Goal: Task Accomplishment & Management: Use online tool/utility

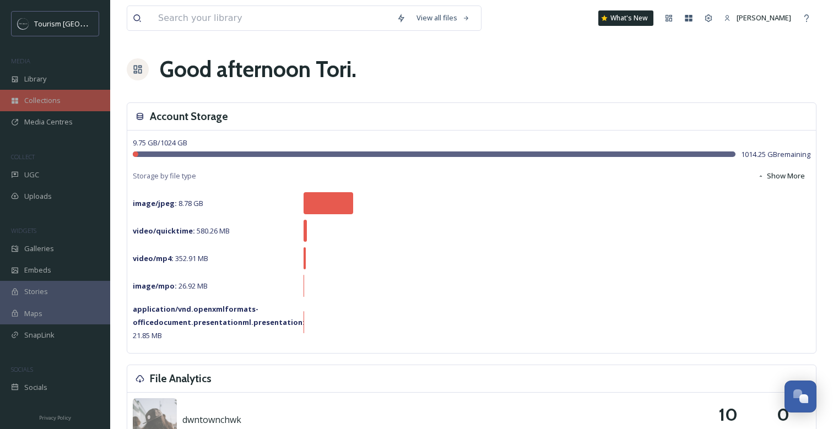
click at [57, 95] on span "Collections" at bounding box center [42, 100] width 36 height 10
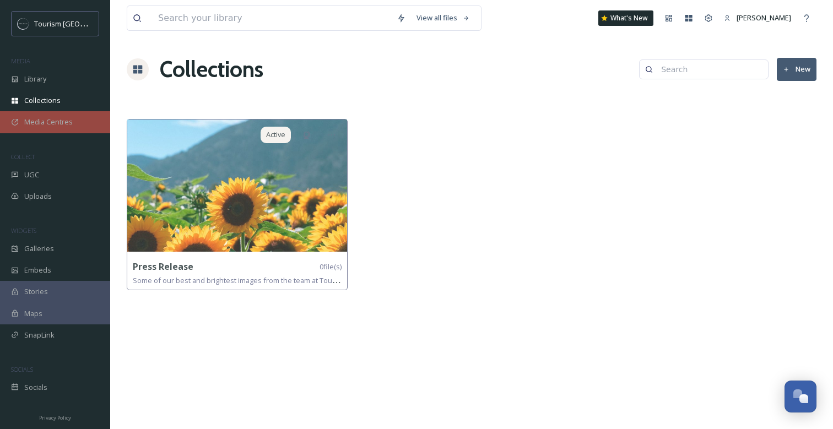
click at [56, 122] on span "Media Centres" at bounding box center [48, 122] width 48 height 10
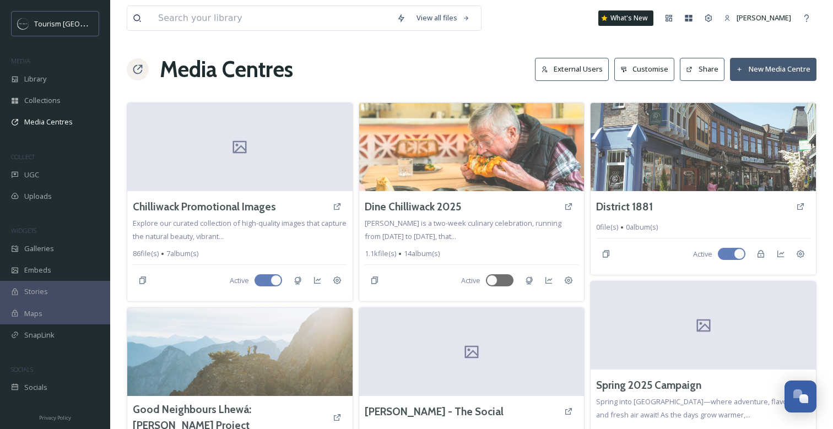
click at [581, 71] on button "External Users" at bounding box center [572, 69] width 74 height 23
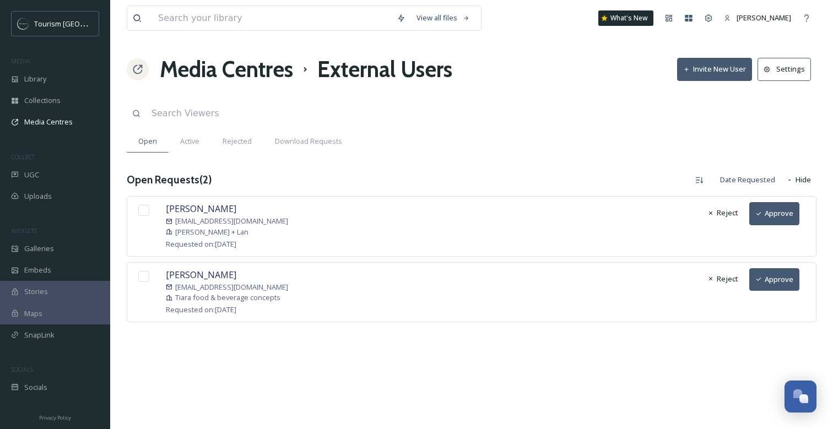
click at [215, 71] on h1 "Media Centres" at bounding box center [226, 69] width 133 height 33
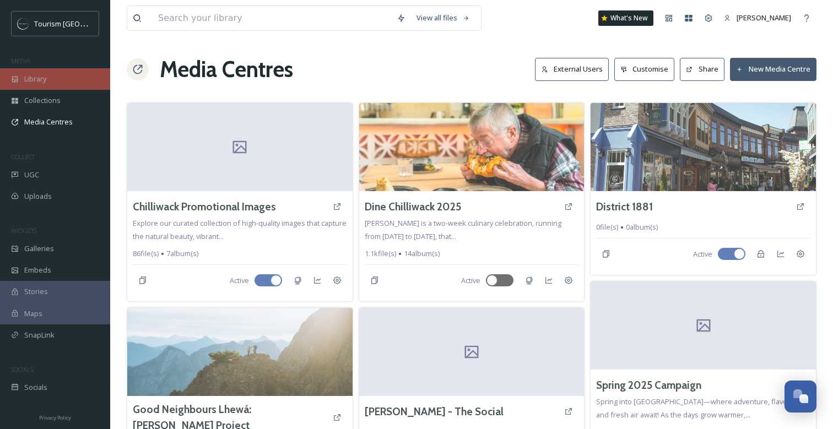
click at [33, 78] on span "Library" at bounding box center [35, 79] width 22 height 10
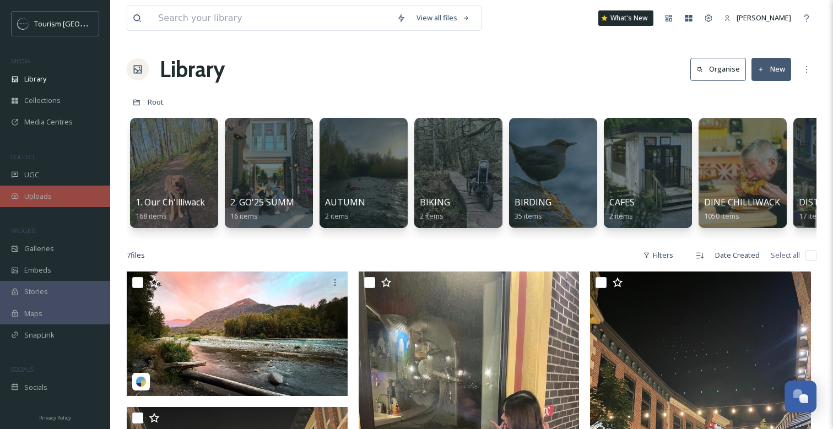
click at [37, 195] on span "Uploads" at bounding box center [38, 196] width 28 height 10
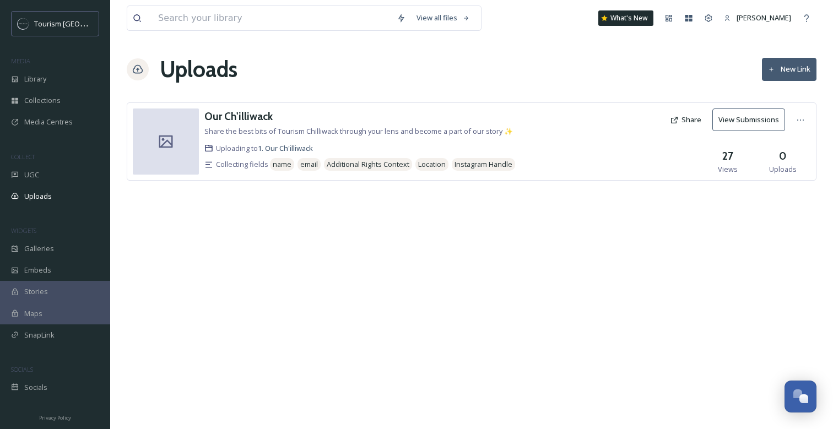
click at [787, 68] on button "New Link" at bounding box center [789, 69] width 55 height 23
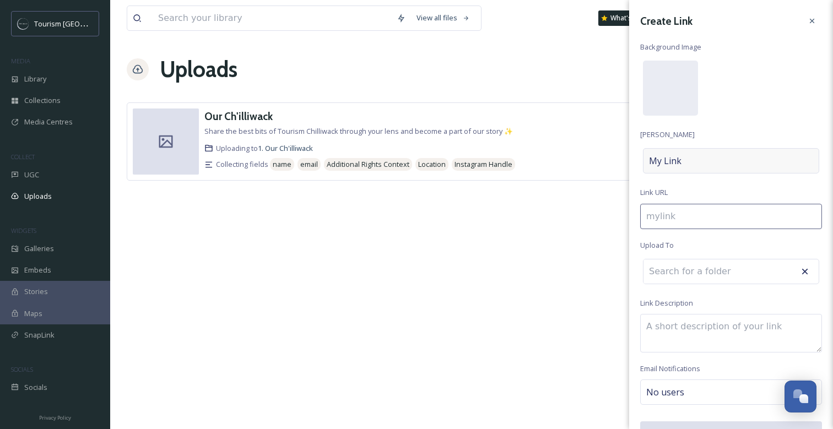
click at [689, 156] on div "My Link" at bounding box center [731, 160] width 176 height 25
type input "h"
type input "H"
type input "ho"
type input "Ho"
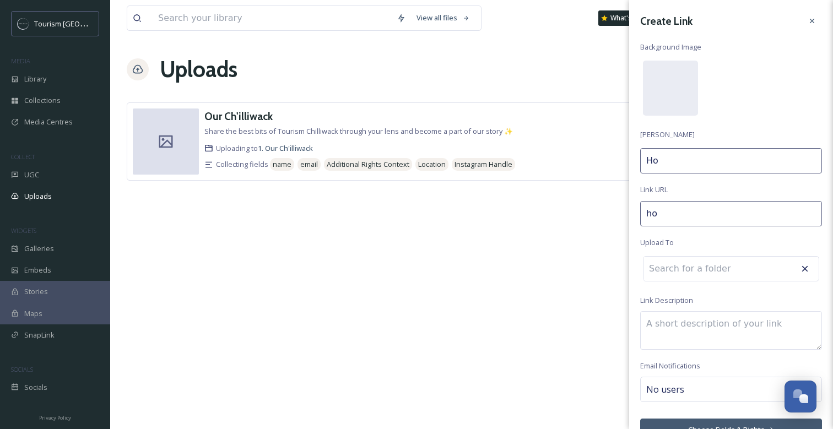
type input "hol"
type input "Hol"
type input "[PERSON_NAME]"
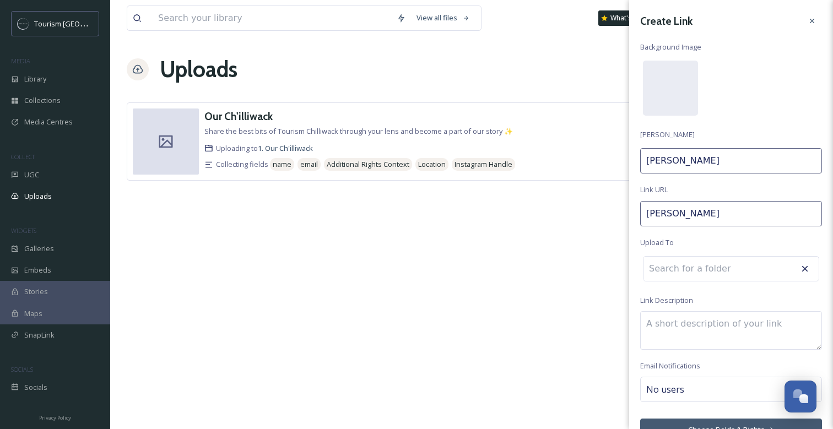
type input "[PERSON_NAME]"
type input "[PERSON_NAME]-"
type input "[PERSON_NAME]"
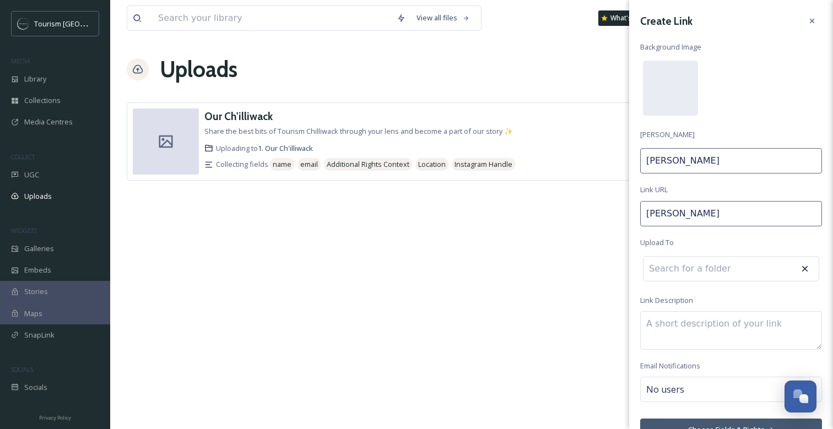
type input "[PERSON_NAME]"
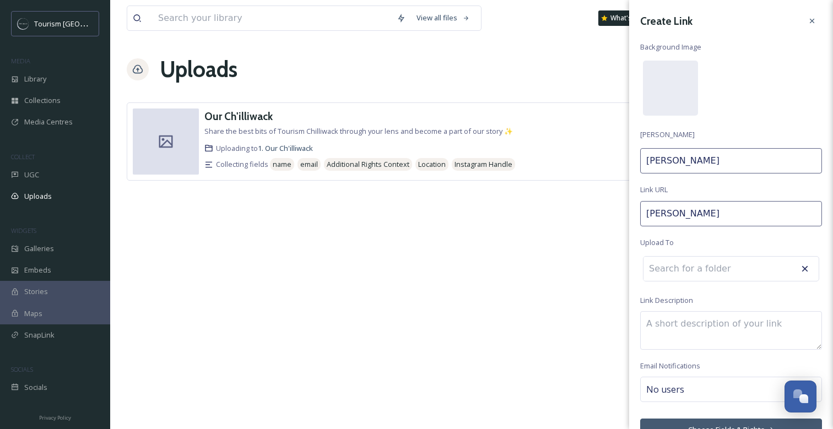
type input "[PERSON_NAME]"
type input "[PERSON_NAME] [PERSON_NAME]"
type input "[PERSON_NAME]-"
type input "[PERSON_NAME] [PERSON_NAME]"
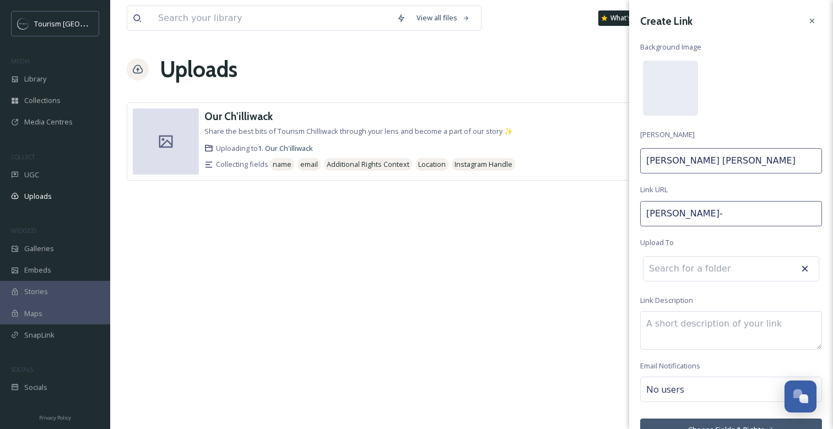
type input "[PERSON_NAME]-c"
type input "[PERSON_NAME] [PERSON_NAME] C"
type input "[PERSON_NAME]-ch"
type input "[PERSON_NAME] [PERSON_NAME]"
type input "[PERSON_NAME]-chi"
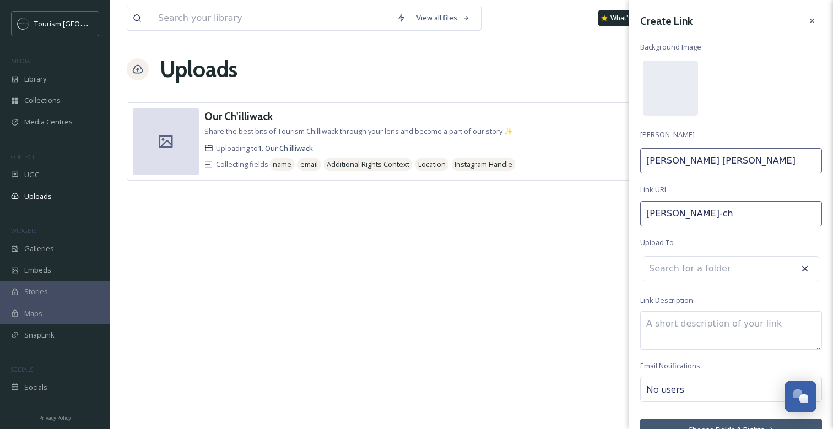
type input "[PERSON_NAME]"
type input "[PERSON_NAME]-chil"
type input "[PERSON_NAME] [PERSON_NAME] Chil"
type input "[PERSON_NAME]-chill"
type input "[PERSON_NAME] [PERSON_NAME] Chill"
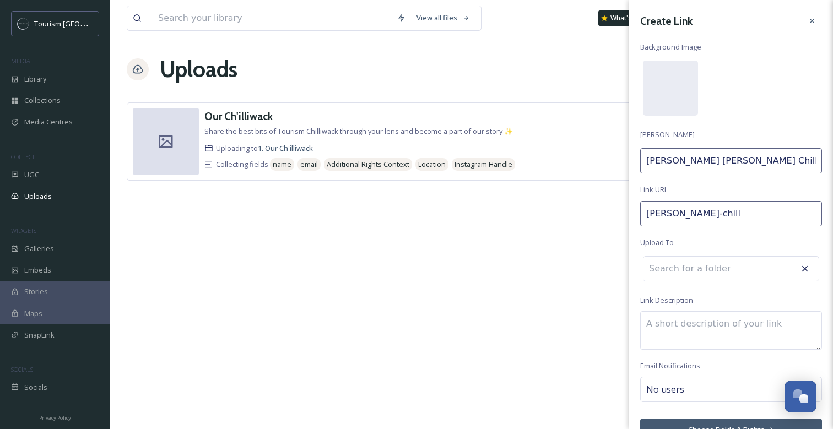
type input "[PERSON_NAME]-chilli"
type input "[PERSON_NAME] [PERSON_NAME] Chilli"
type input "[PERSON_NAME]-chilliw"
type input "[PERSON_NAME] [PERSON_NAME] Chilliw"
type input "[PERSON_NAME]-chilliwk"
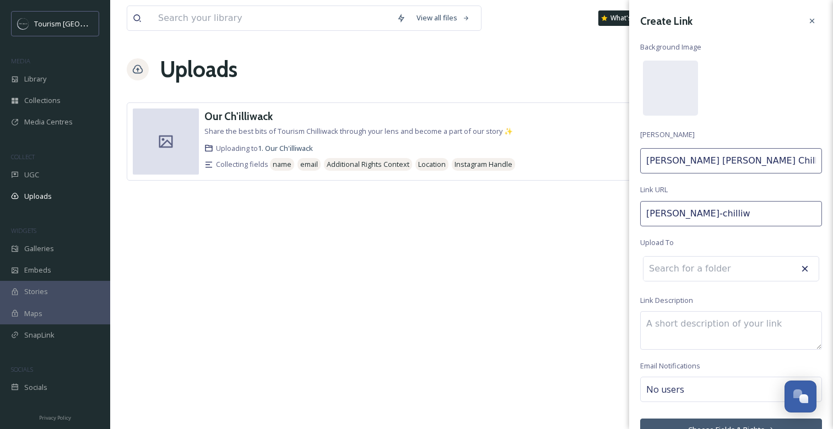
type input "[PERSON_NAME] [PERSON_NAME] Chilliwk"
type input "[PERSON_NAME]-chilliwk-"
type input "[PERSON_NAME] [PERSON_NAME] Chilliwk"
type input "[PERSON_NAME]-chilliwk"
type input "[PERSON_NAME] [PERSON_NAME] Chilliwk"
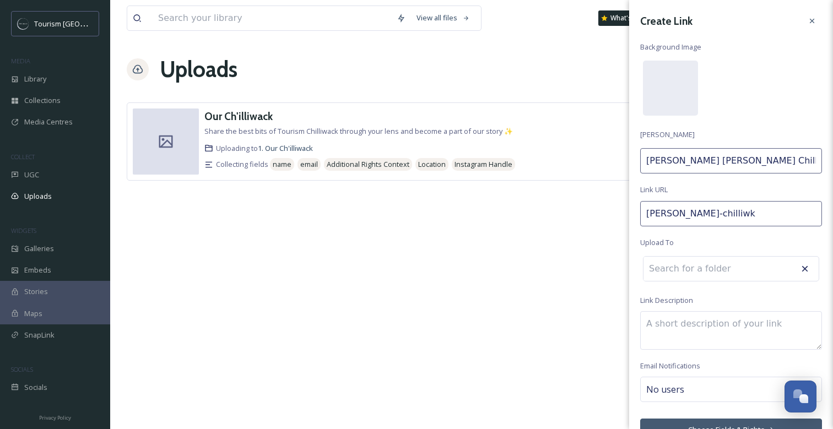
type input "[PERSON_NAME]-chilliw"
type input "[PERSON_NAME] [PERSON_NAME] Chilliw"
type input "[PERSON_NAME]-chilliwa"
type input "[PERSON_NAME] [PERSON_NAME] Chilliwa"
type input "[PERSON_NAME]-chilliwac"
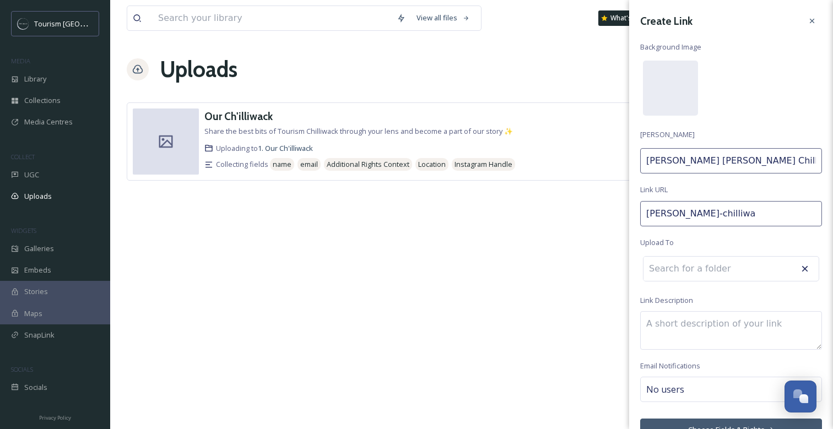
type input "[PERSON_NAME] [PERSON_NAME] Chilliwac"
type input "[PERSON_NAME]-chilliwack"
type input "[PERSON_NAME] [PERSON_NAME] Chilliwack"
type input "[PERSON_NAME]-chilliwack-"
type input "[PERSON_NAME] [PERSON_NAME] Chilliwack"
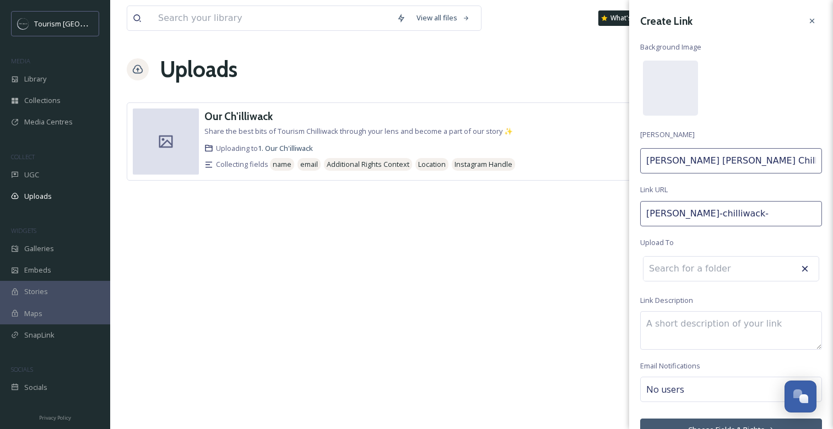
type input "[PERSON_NAME]-chilliwack-3"
type input "[PERSON_NAME] [PERSON_NAME] Chilliwack 3"
type input "[PERSON_NAME]-chilliwack-30"
type input "[PERSON_NAME] [PERSON_NAME] Chilliwack 30"
type input "[PERSON_NAME]-chilliwack-3"
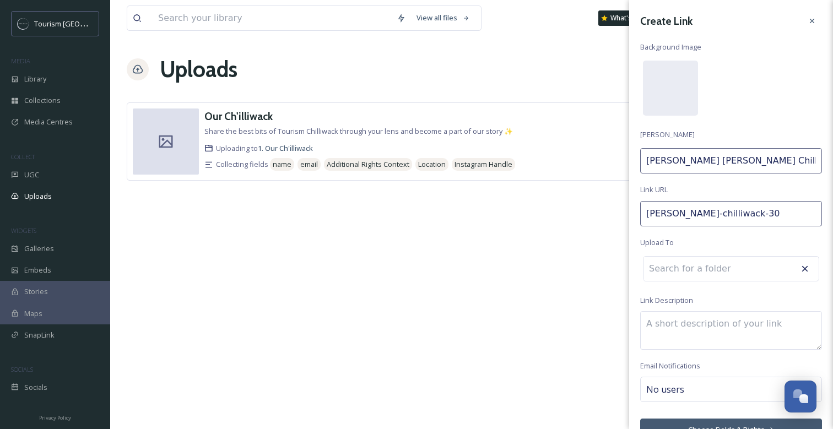
type input "[PERSON_NAME] [PERSON_NAME] Chilliwack 3"
type input "[PERSON_NAME]-chilliwack-"
type input "[PERSON_NAME] [PERSON_NAME] Chilliwack 2"
type input "[PERSON_NAME]-chilliwack-20"
type input "[PERSON_NAME] [PERSON_NAME] Chilliwack 20"
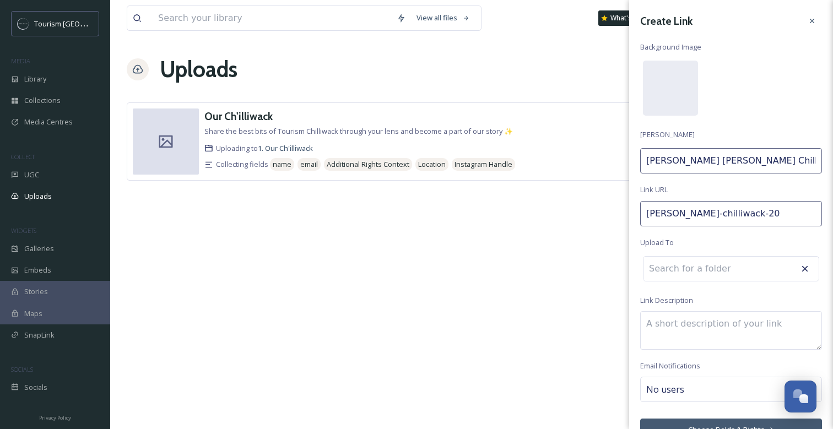
type input "[PERSON_NAME]-chilliwack-202"
type input "[PERSON_NAME] [PERSON_NAME] Chilliwack 202"
type input "[PERSON_NAME]-chilliwack-2026"
type input "[PERSON_NAME] [PERSON_NAME] Chilliwack 2026"
type input "[PERSON_NAME]-chilliwack-202"
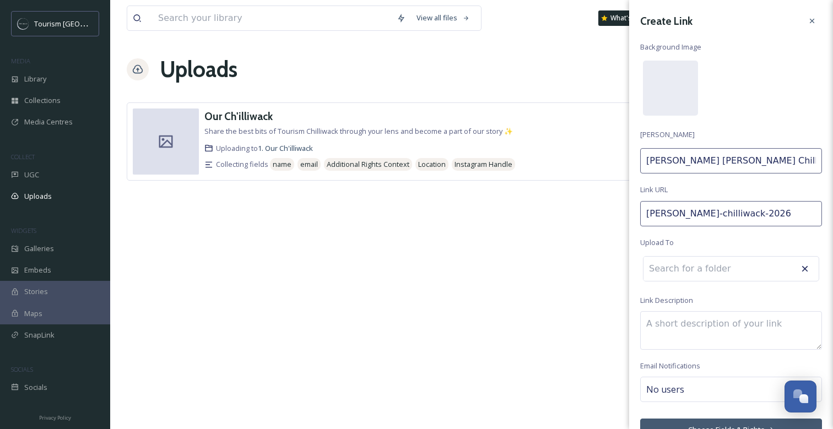
type input "[PERSON_NAME] [PERSON_NAME] Chilliwack 202"
type input "[PERSON_NAME]-chilliwack-2025"
type input "[PERSON_NAME] [PERSON_NAME] Chilliwack 2025"
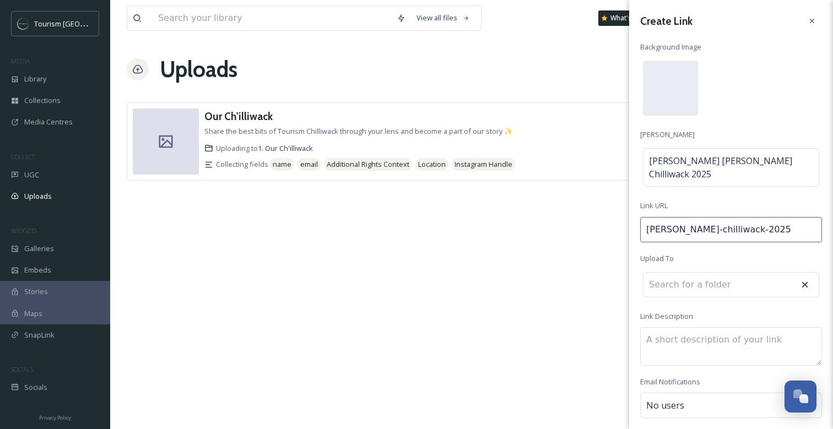
click at [675, 273] on input at bounding box center [704, 285] width 121 height 24
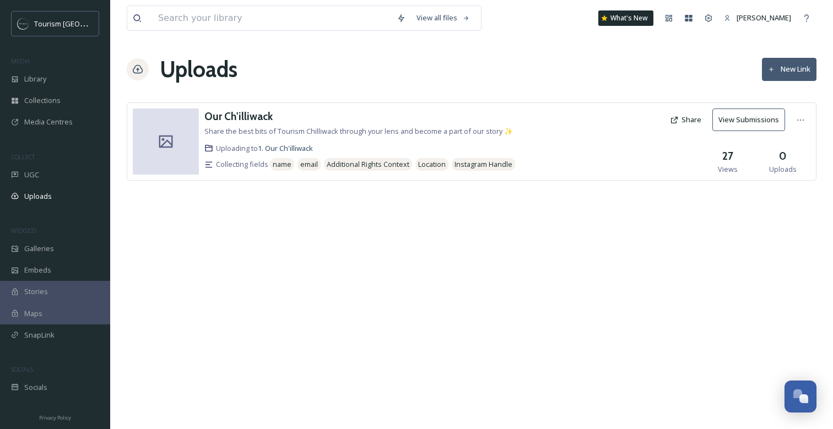
click at [576, 274] on div "View all files What's New [PERSON_NAME] Uploads New Link Our Ch'illiwack Share …" at bounding box center [471, 214] width 723 height 429
click at [35, 80] on span "Library" at bounding box center [35, 79] width 22 height 10
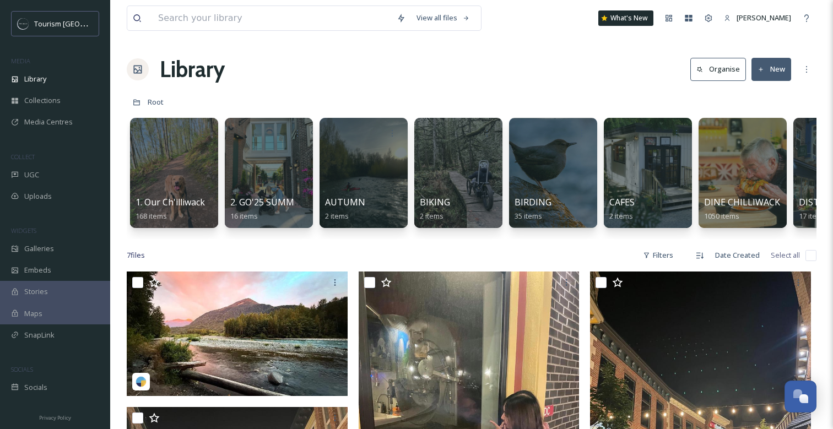
click at [770, 72] on button "New" at bounding box center [771, 69] width 40 height 23
click at [754, 133] on span "Folder" at bounding box center [758, 138] width 21 height 10
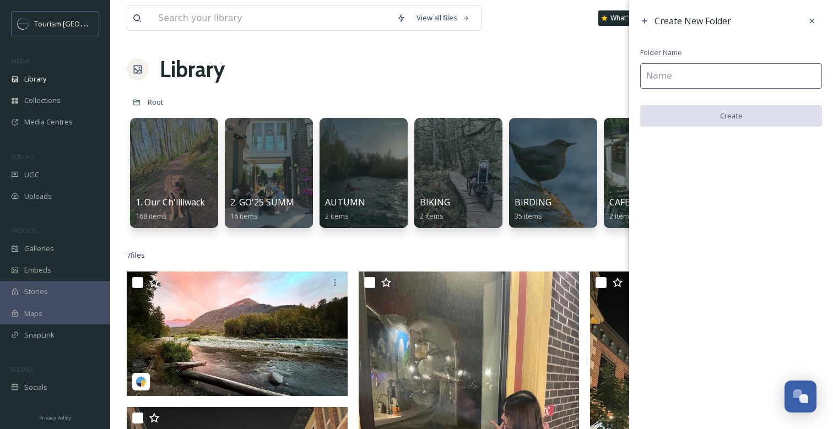
click at [712, 75] on input at bounding box center [731, 75] width 182 height 25
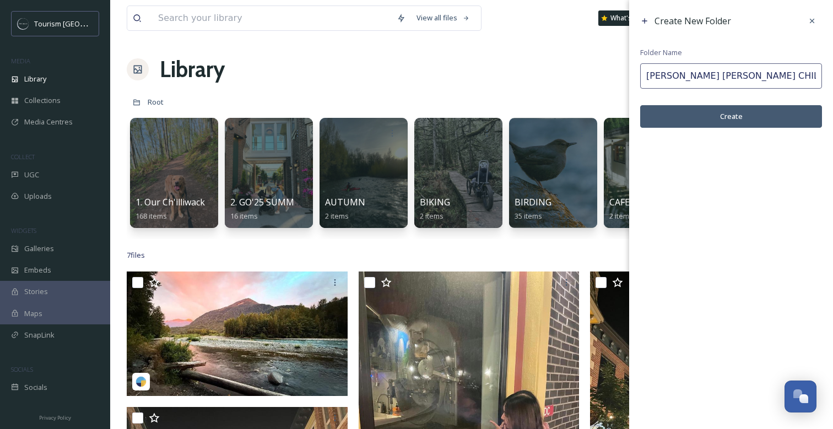
type input "[PERSON_NAME] [PERSON_NAME] CHILLIWACK 2025"
click at [728, 116] on button "Create" at bounding box center [731, 116] width 182 height 23
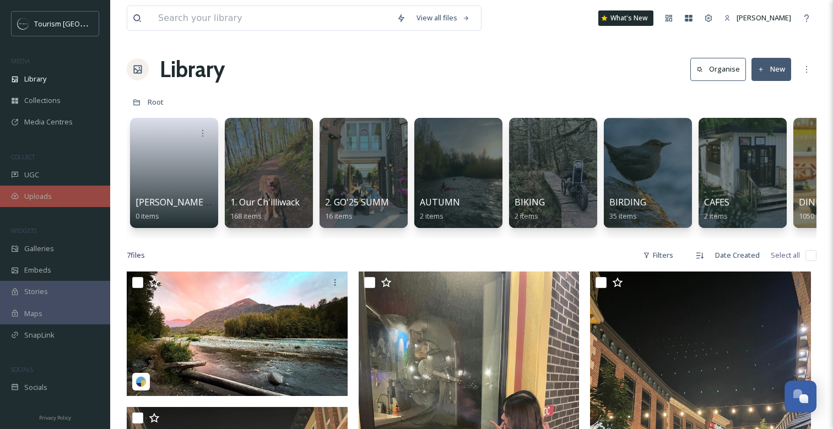
click at [39, 192] on span "Uploads" at bounding box center [38, 196] width 28 height 10
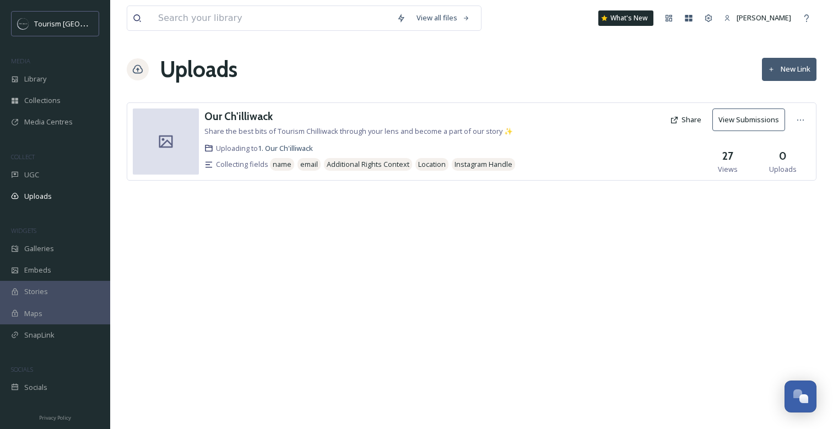
click at [777, 65] on button "New Link" at bounding box center [789, 69] width 55 height 23
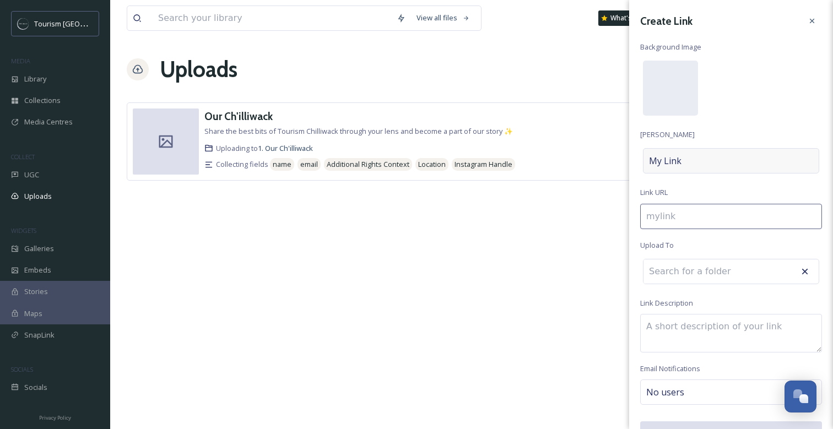
click at [690, 161] on div "My Link" at bounding box center [731, 160] width 176 height 25
click at [690, 161] on input at bounding box center [731, 160] width 182 height 25
type input "h"
type input "H"
type input "ho"
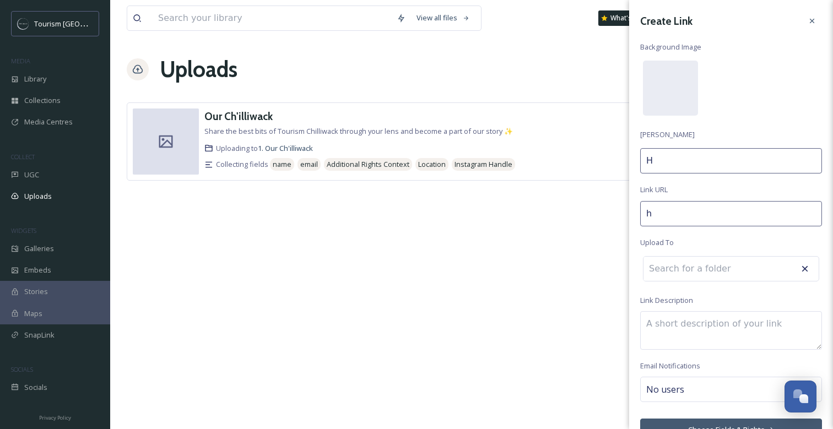
type input "HO"
type input "h"
type input "H"
type input "ho"
type input "Ho"
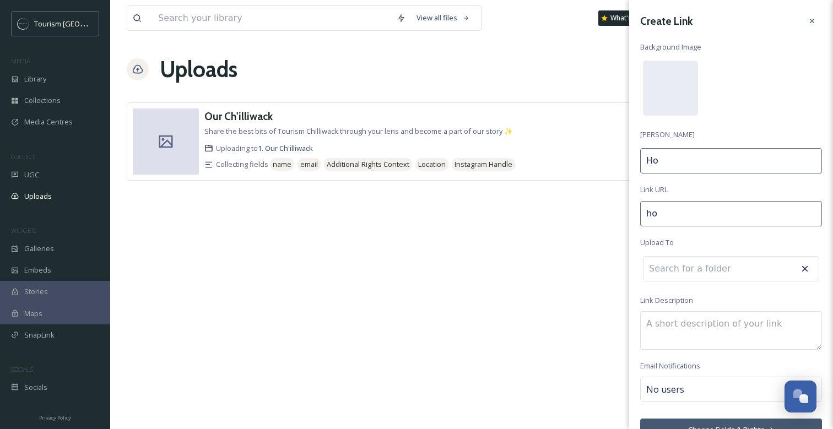
type input "hol"
type input "Hol"
type input "[PERSON_NAME]"
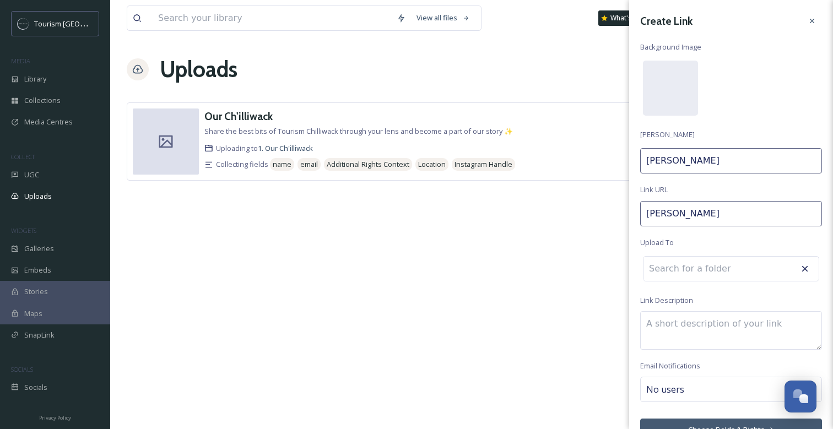
type input "[PERSON_NAME]"
type input "[PERSON_NAME]-"
type input "[PERSON_NAME]"
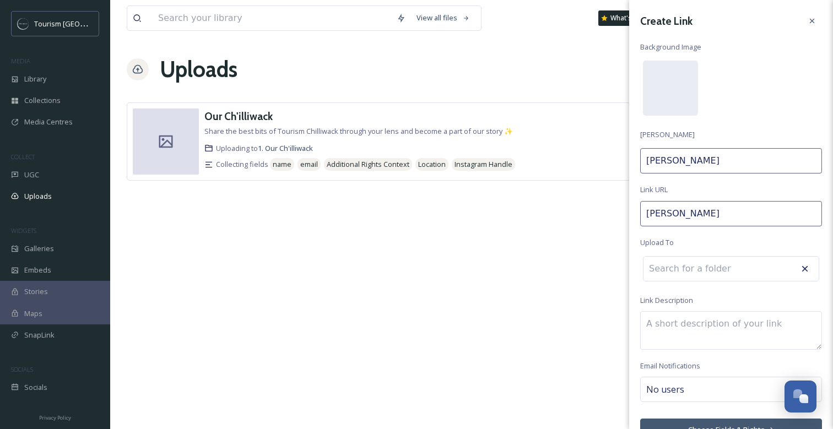
type input "[PERSON_NAME]"
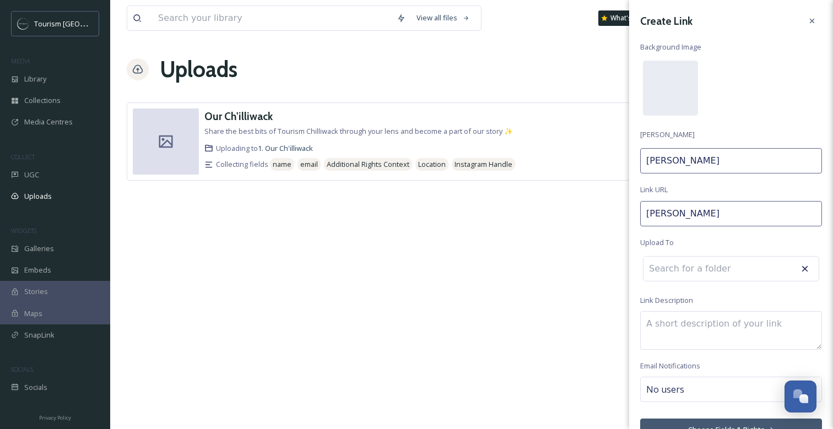
type input "[PERSON_NAME]"
type input "[PERSON_NAME] [PERSON_NAME]"
type input "[PERSON_NAME]-"
type input "[PERSON_NAME] [PERSON_NAME]"
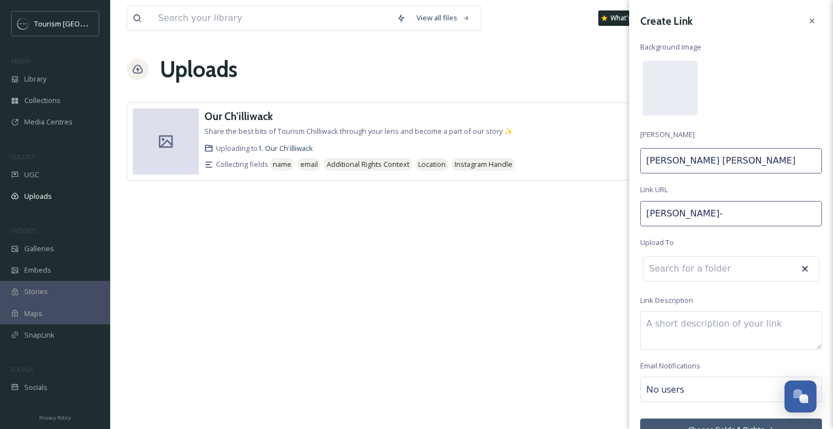
type input "[PERSON_NAME]-c"
type input "[PERSON_NAME] [PERSON_NAME] C"
type input "[PERSON_NAME]-ch"
type input "[PERSON_NAME] [PERSON_NAME]"
type input "[PERSON_NAME]-chl"
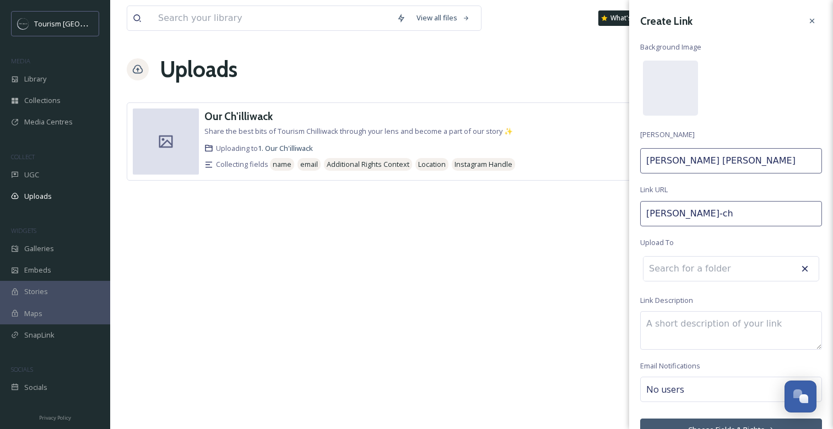
type input "[PERSON_NAME] [PERSON_NAME] Chl"
type input "[PERSON_NAME]-ch"
type input "[PERSON_NAME] [PERSON_NAME]"
type input "[PERSON_NAME]-chi"
type input "[PERSON_NAME]"
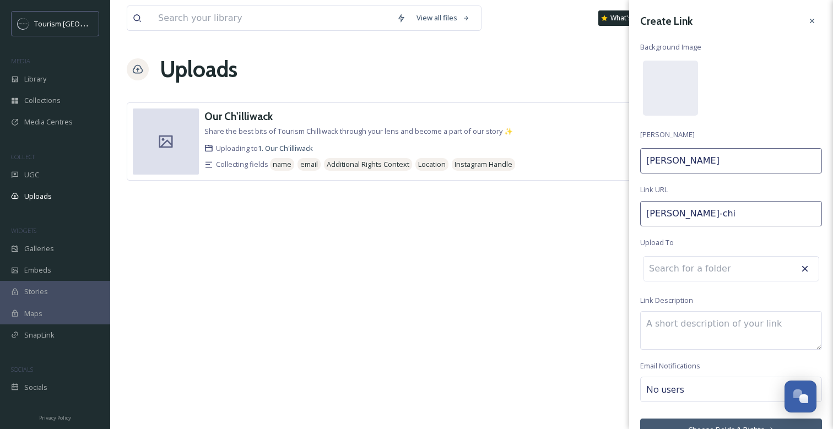
type input "[PERSON_NAME]-chil"
type input "[PERSON_NAME] [PERSON_NAME] Chil"
type input "[PERSON_NAME]-chill"
type input "[PERSON_NAME] [PERSON_NAME] Chill"
type input "[PERSON_NAME]-chilli"
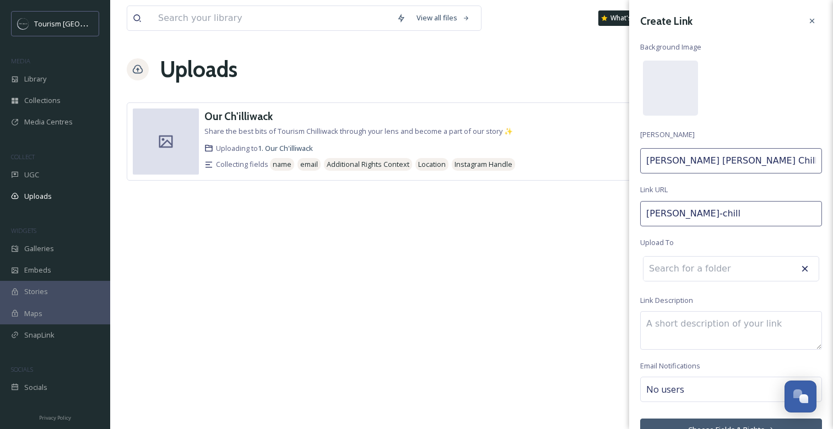
type input "[PERSON_NAME] [PERSON_NAME] Chilli"
type input "[PERSON_NAME]-chilliw"
type input "[PERSON_NAME] [PERSON_NAME] Chilliw"
type input "[PERSON_NAME]-chilliwa"
type input "[PERSON_NAME] [PERSON_NAME] Chilliwa"
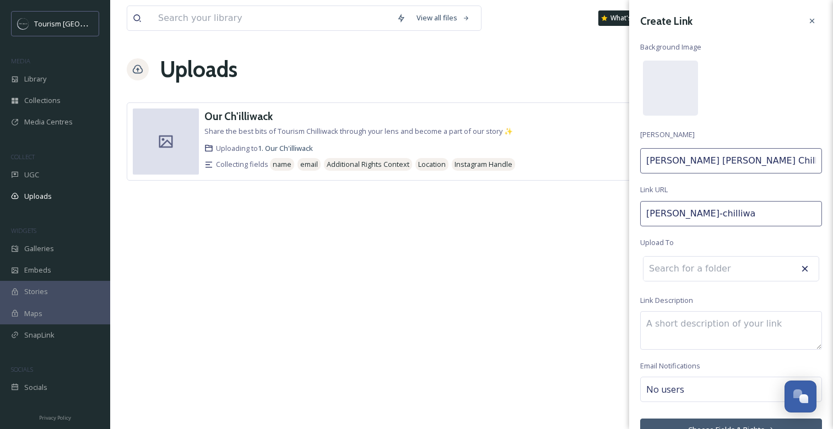
type input "[PERSON_NAME]-chilliwac"
type input "[PERSON_NAME] [PERSON_NAME] Chilliwac"
type input "[PERSON_NAME]-chilliwack"
type input "[PERSON_NAME] [PERSON_NAME] Chilliwack"
type input "[PERSON_NAME]-chilliwack-"
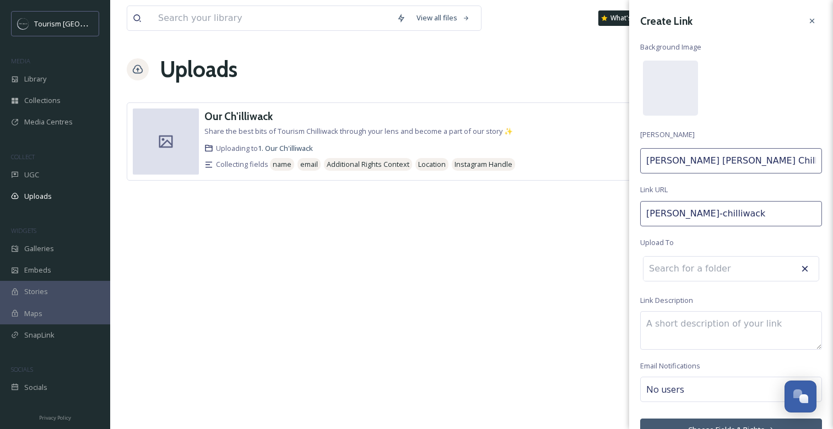
type input "[PERSON_NAME] [PERSON_NAME] Chilliwack"
type input "[PERSON_NAME]-chilliwack-2"
type input "[PERSON_NAME] [PERSON_NAME] Chilliwack 2"
type input "[PERSON_NAME]-chilliwack-20"
type input "[PERSON_NAME] [PERSON_NAME] Chilliwack 20"
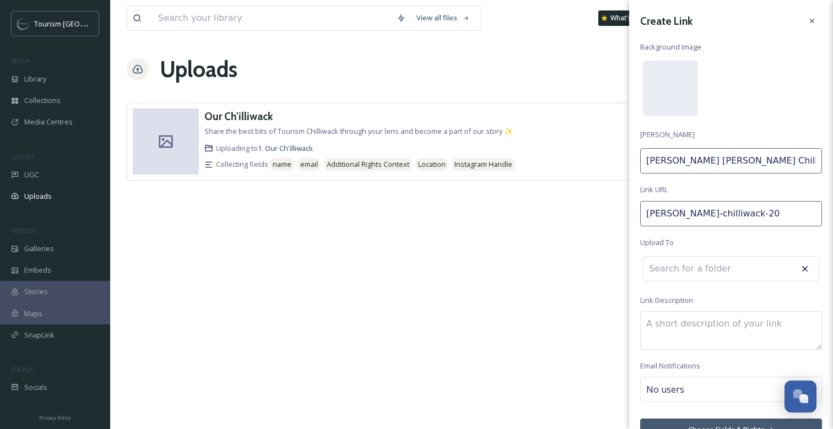
type input "[PERSON_NAME]-chilliwack-202"
type input "[PERSON_NAME] [PERSON_NAME] Chilliwack 202"
type input "[PERSON_NAME]-chilliwack-2026"
type input "[PERSON_NAME] [PERSON_NAME] Chilliwack 2026"
type input "[PERSON_NAME]-chilliwack-202"
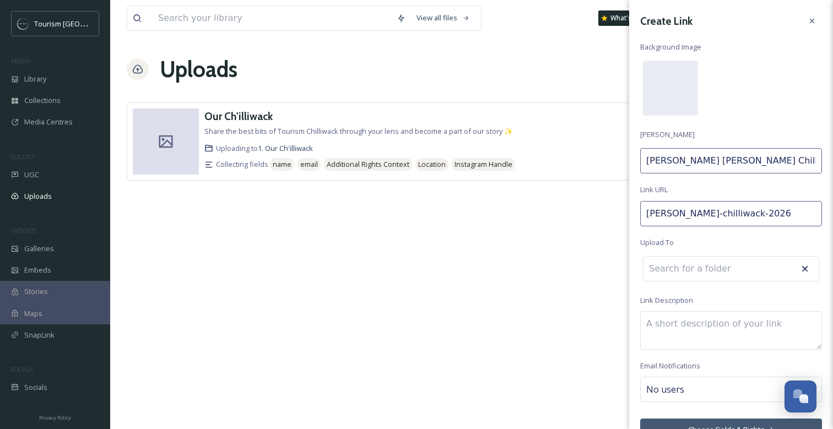
type input "[PERSON_NAME] [PERSON_NAME] Chilliwack 202"
type input "[PERSON_NAME]-chilliwack-2025"
type input "[PERSON_NAME] [PERSON_NAME] Chilliwack 2025"
click at [675, 273] on input at bounding box center [704, 269] width 121 height 24
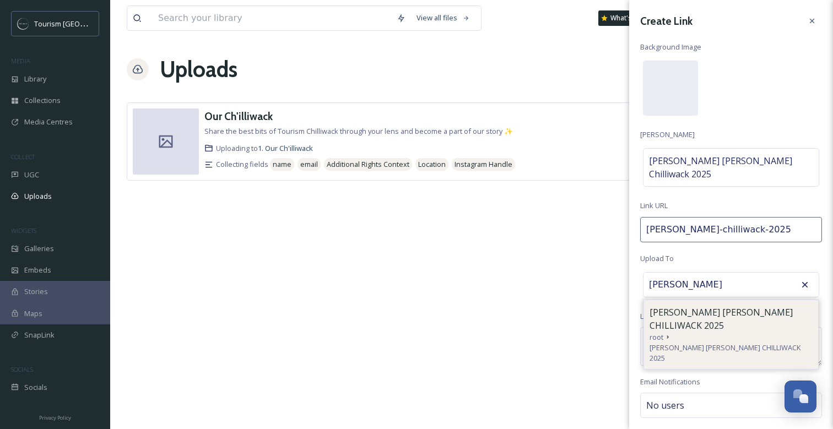
click at [685, 306] on span "[PERSON_NAME] [PERSON_NAME] CHILLIWACK 2025" at bounding box center [731, 319] width 163 height 26
type input "[PERSON_NAME] [PERSON_NAME] CHILLIWACK 2025"
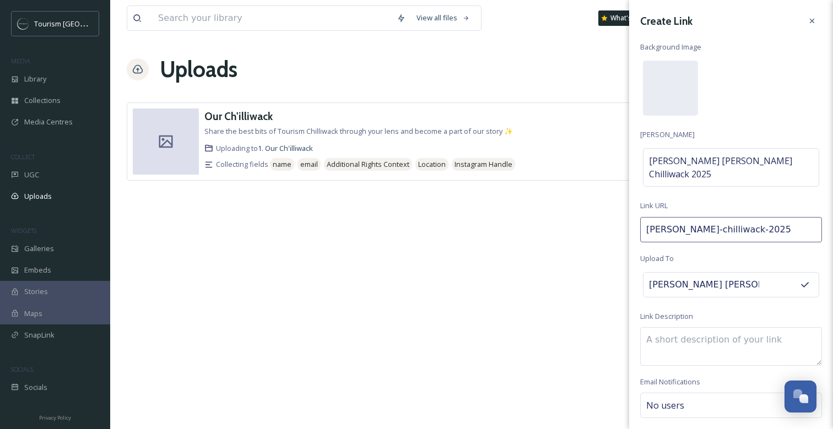
click at [657, 327] on textarea at bounding box center [731, 346] width 182 height 39
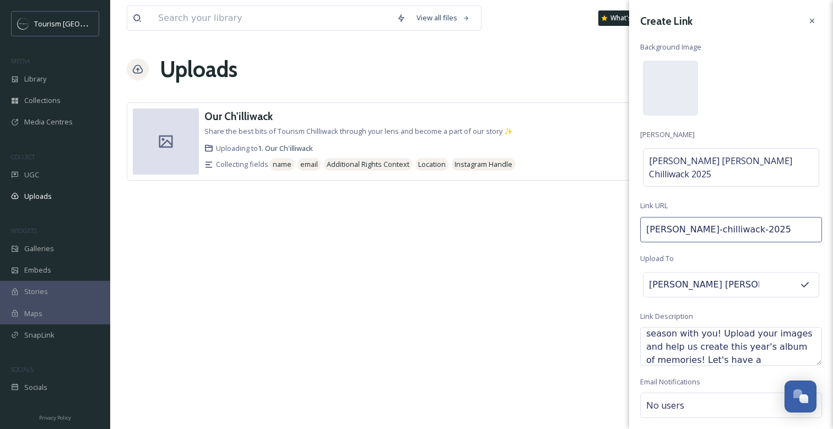
scroll to position [33, 0]
type textarea "We want to celebrate the holiday season with you! Upload your images and help u…"
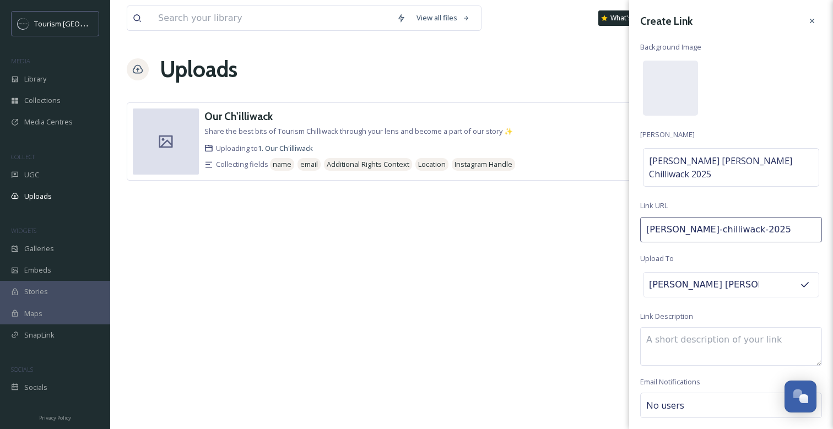
scroll to position [0, 0]
paste textarea "Celebrate the holiday season with us! Share your photos and be part of this yea…"
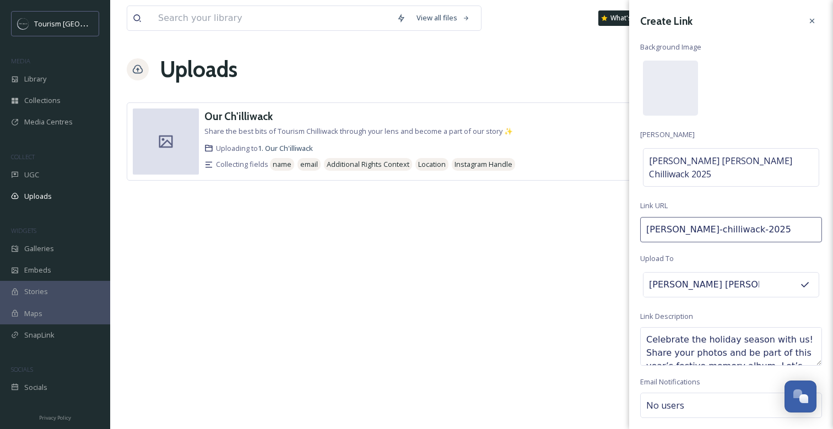
drag, startPoint x: 735, startPoint y: 326, endPoint x: 704, endPoint y: 325, distance: 30.9
click at [704, 327] on textarea "Celebrate the holiday season with us! Share your photos and be part of this yea…" at bounding box center [731, 346] width 182 height 39
click at [720, 339] on textarea "Celebrate the festive season with us! Share your photos and be part of this yea…" at bounding box center [731, 346] width 182 height 39
paste textarea "Join the holiday fun in [GEOGRAPHIC_DATA]! Snap, share, and shine by adding you…"
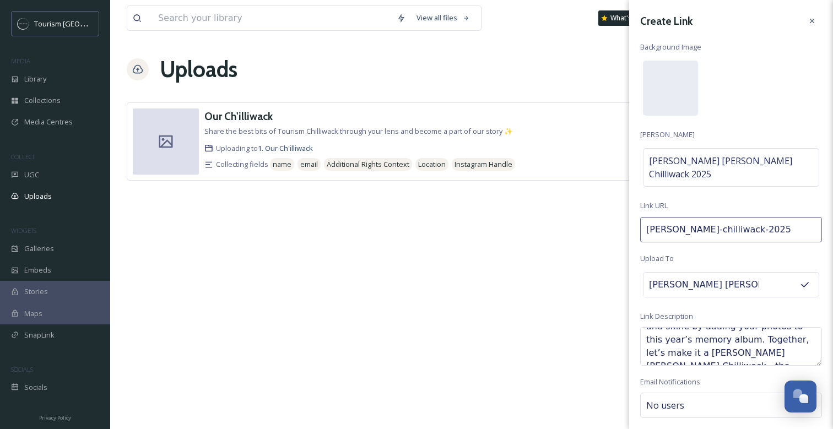
drag, startPoint x: 775, startPoint y: 326, endPoint x: 673, endPoint y: 341, distance: 103.6
click at [673, 341] on textarea "Join the holiday fun in [GEOGRAPHIC_DATA]! Snap, share, and shine by adding you…" at bounding box center [731, 346] width 182 height 39
drag, startPoint x: 670, startPoint y: 341, endPoint x: 717, endPoint y: 342, distance: 47.4
click at [717, 342] on textarea "Join the holiday fun in [GEOGRAPHIC_DATA]! Snap, share, and shine by adding you…" at bounding box center [731, 346] width 182 height 39
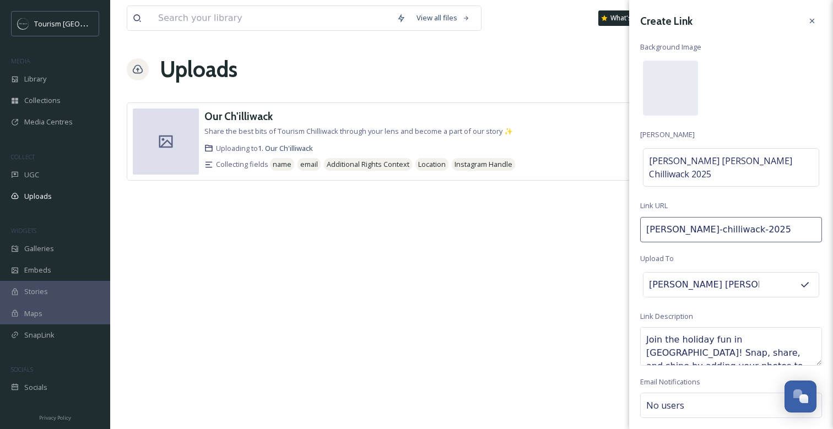
drag, startPoint x: 713, startPoint y: 325, endPoint x: 679, endPoint y: 324, distance: 34.2
click at [679, 327] on textarea "Join the holiday fun in [GEOGRAPHIC_DATA]! Snap, share, and shine by adding you…" at bounding box center [731, 346] width 182 height 39
type textarea "Join the festive fun in [GEOGRAPHIC_DATA]! Snap, share, and shine by adding you…"
click at [657, 339] on textarea "Join the festive fun in [GEOGRAPHIC_DATA]! Snap, share, and shine by adding you…" at bounding box center [731, 346] width 182 height 39
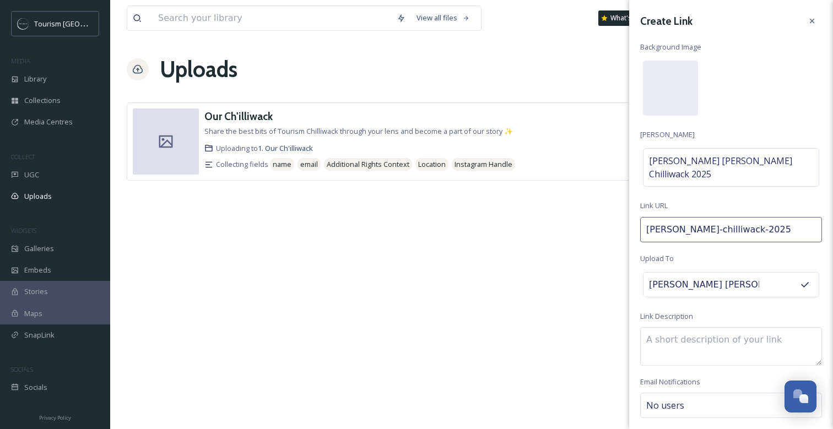
scroll to position [0, 0]
paste textarea "Celebrate the season with us! Share your photos and help us create this year’s …"
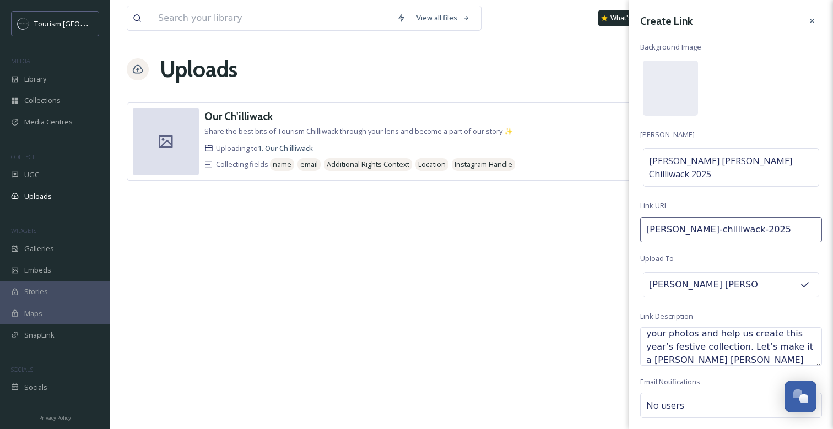
scroll to position [26, 0]
drag, startPoint x: 716, startPoint y: 340, endPoint x: 807, endPoint y: 342, distance: 90.9
click at [807, 342] on textarea "Celebrate the season with us! Share your photos and help us create this year’s …" at bounding box center [731, 346] width 182 height 39
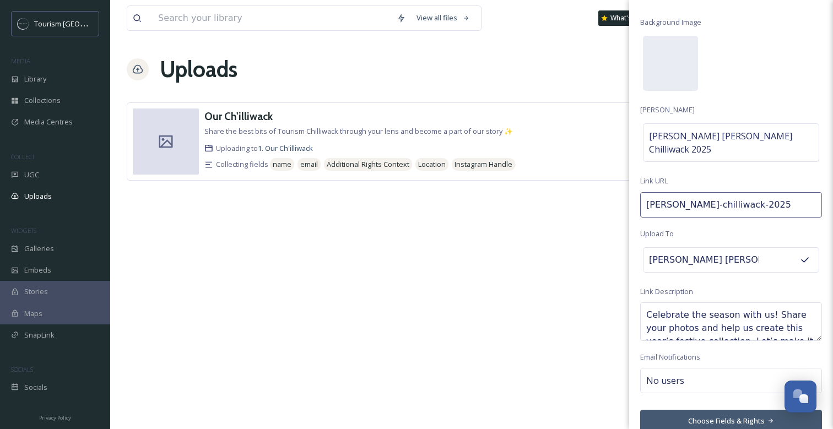
scroll to position [0, 0]
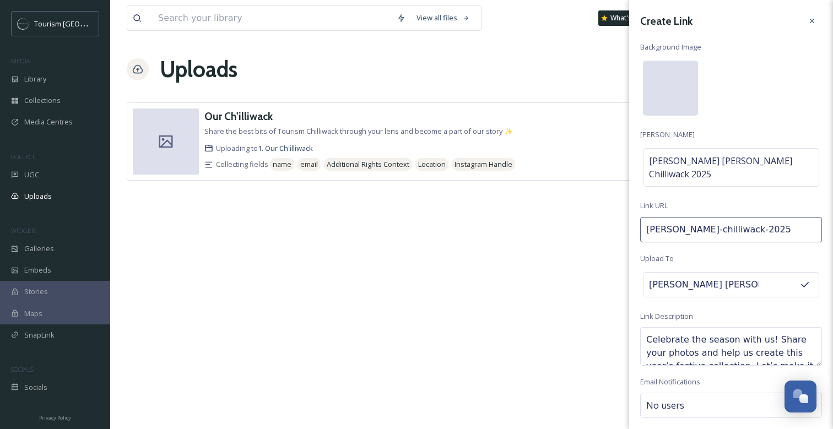
type textarea "Celebrate the season with us! Share your photos and help us create this year’s …"
click at [674, 80] on div at bounding box center [670, 88] width 55 height 55
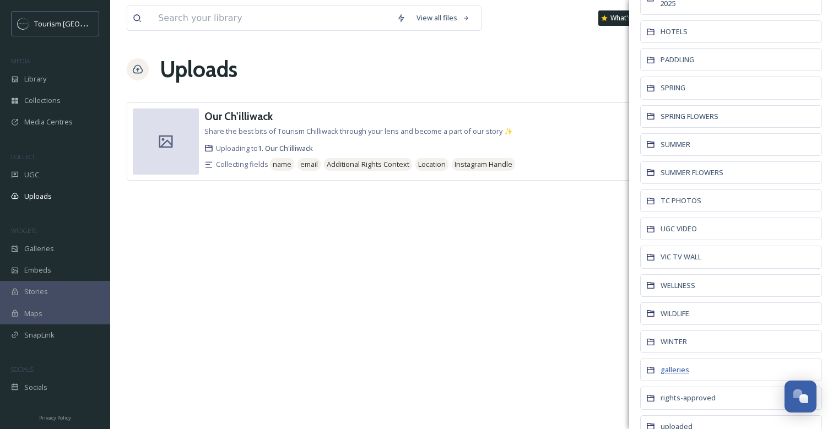
scroll to position [607, 0]
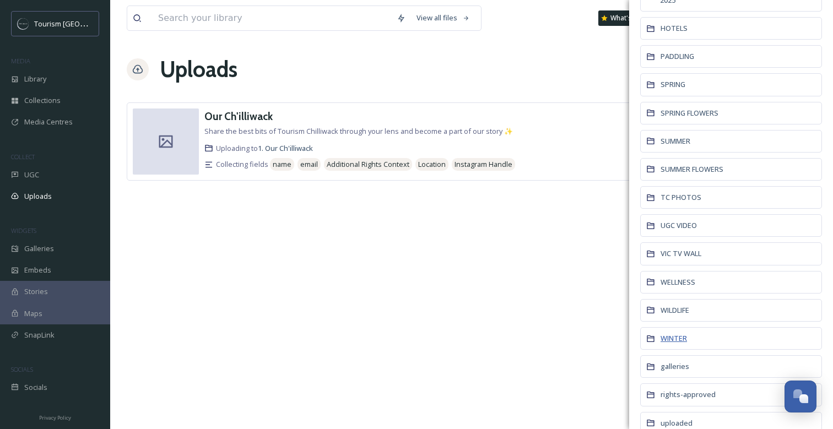
click at [677, 333] on span "WINTER" at bounding box center [674, 338] width 26 height 10
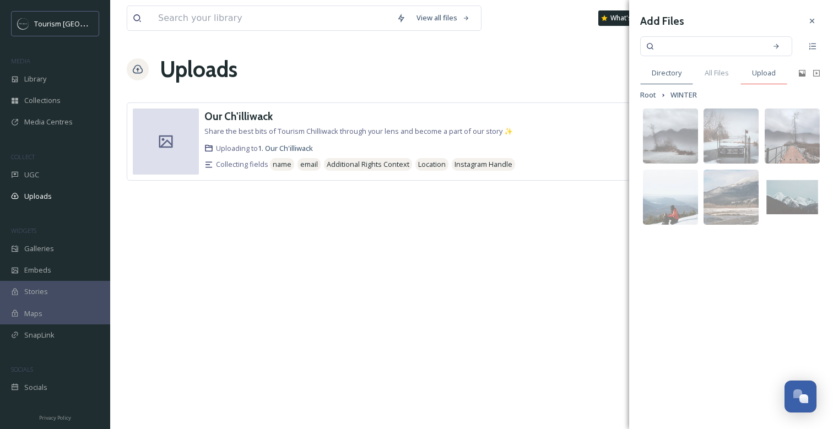
click at [764, 72] on span "Upload" at bounding box center [764, 73] width 24 height 10
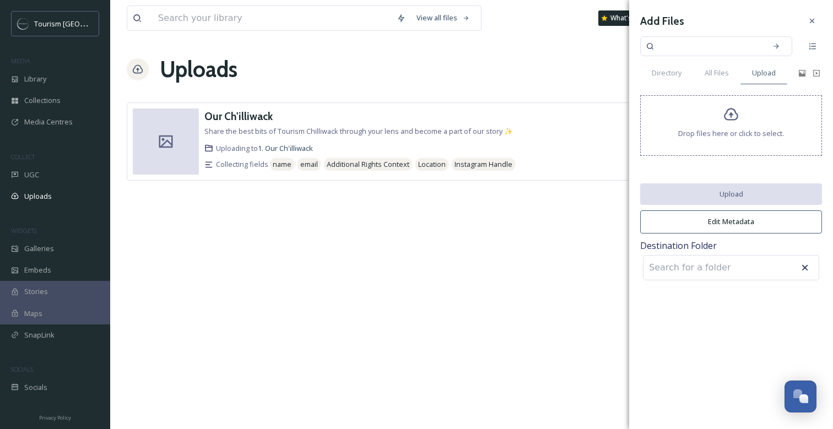
click at [726, 136] on span "Drop files here or click to select." at bounding box center [731, 133] width 106 height 10
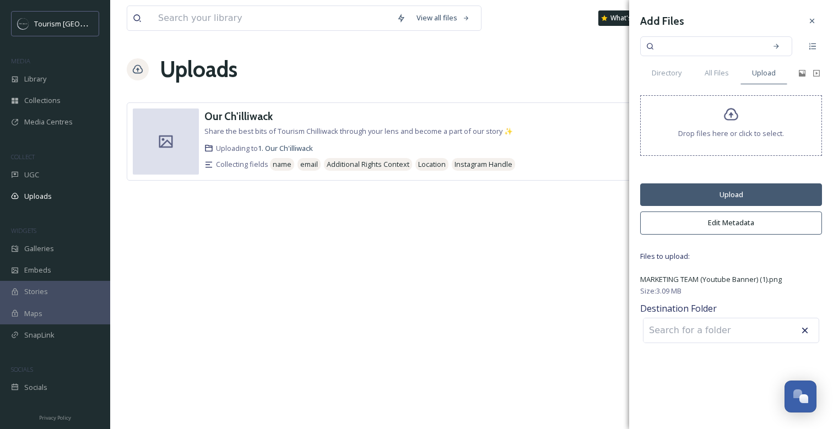
click at [729, 194] on button "Upload" at bounding box center [731, 194] width 182 height 23
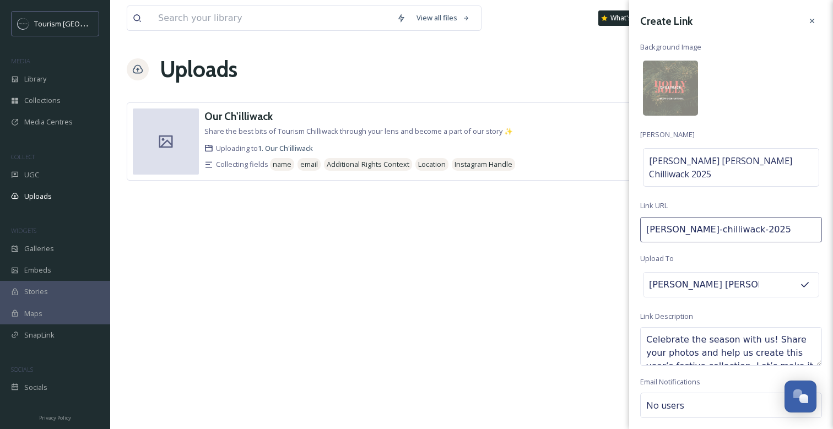
scroll to position [25, 0]
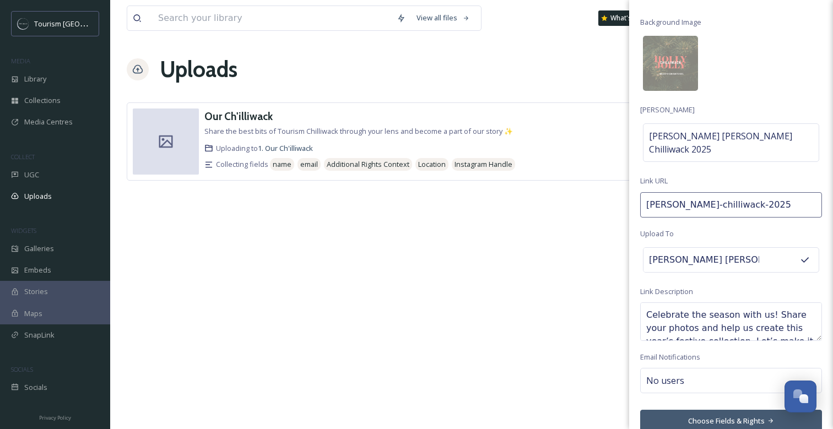
click at [728, 410] on button "Choose Fields & Rights" at bounding box center [731, 421] width 182 height 23
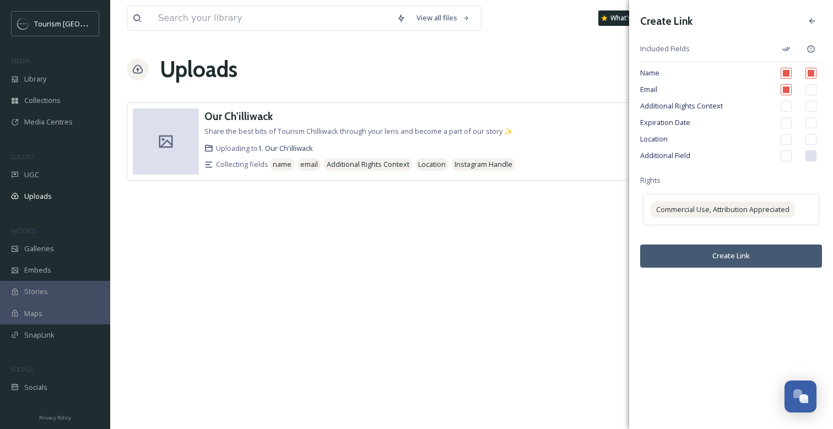
click at [812, 91] on input "checkbox" at bounding box center [810, 89] width 11 height 11
click at [812, 92] on input "checkbox" at bounding box center [810, 89] width 11 height 11
checkbox input "false"
click at [782, 109] on input "checkbox" at bounding box center [786, 106] width 11 height 11
checkbox input "true"
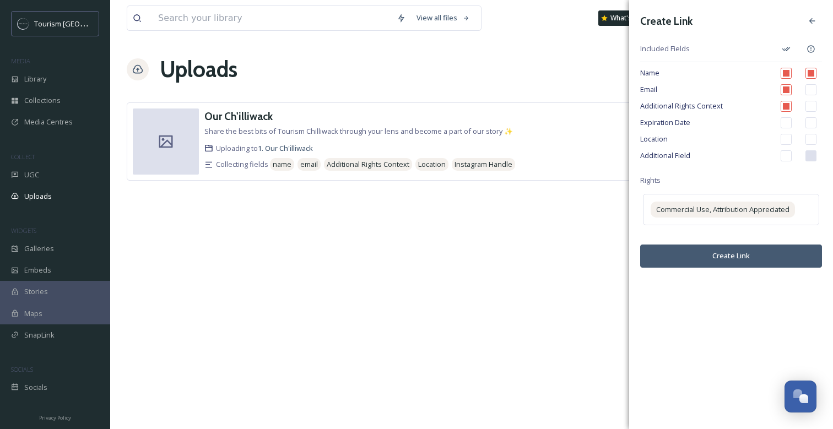
click at [787, 140] on input "checkbox" at bounding box center [786, 139] width 11 height 11
checkbox input "true"
click at [810, 91] on input "checkbox" at bounding box center [810, 89] width 11 height 11
checkbox input "true"
click at [810, 108] on input "checkbox" at bounding box center [810, 106] width 11 height 11
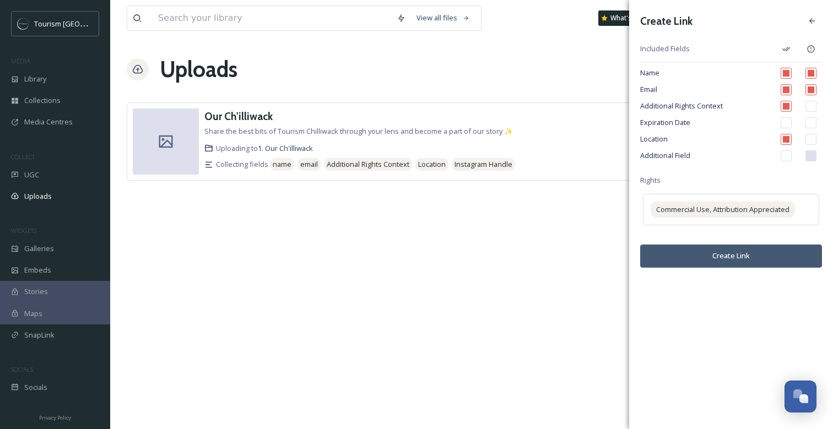
checkbox input "true"
click at [809, 138] on input "checkbox" at bounding box center [810, 139] width 11 height 11
checkbox input "true"
click at [729, 256] on button "Create Link" at bounding box center [731, 256] width 182 height 23
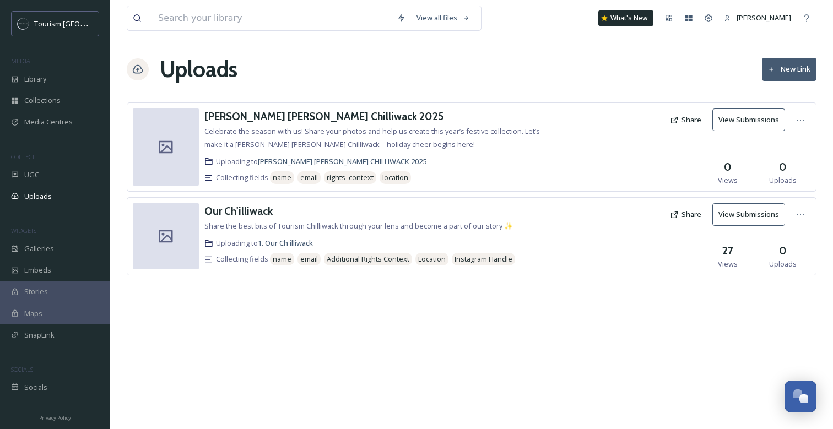
click at [302, 120] on h3 "[PERSON_NAME] [PERSON_NAME] Chilliwack 2025" at bounding box center [323, 116] width 239 height 13
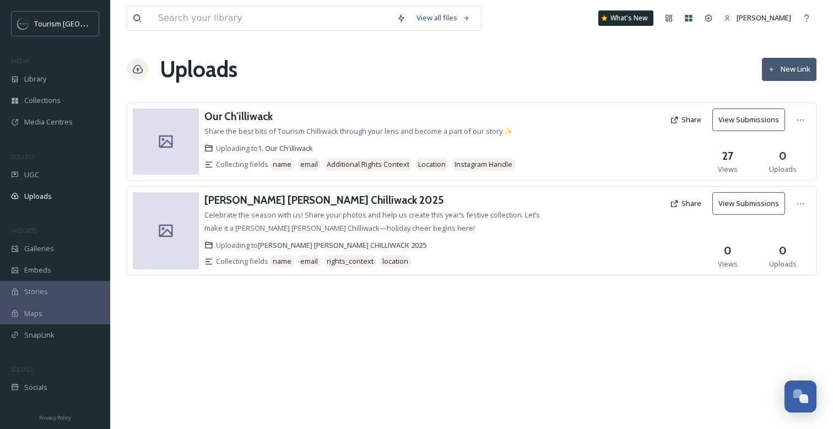
click at [689, 119] on button "Share" at bounding box center [685, 119] width 42 height 21
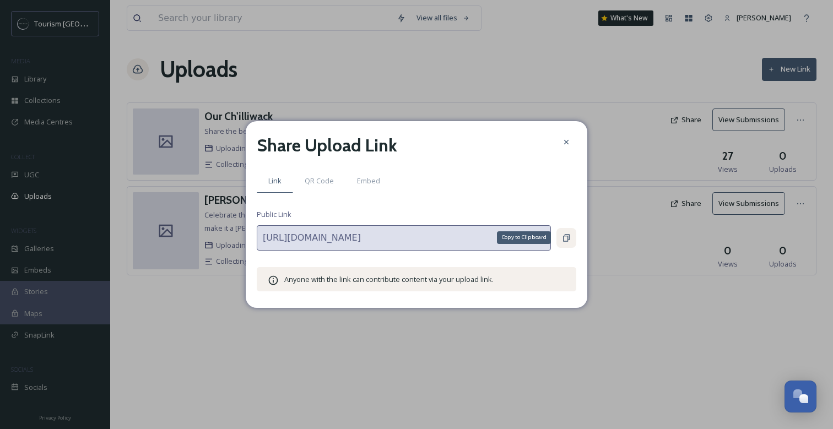
click at [561, 240] on div "Copy to Clipboard" at bounding box center [566, 238] width 20 height 20
click at [321, 181] on span "QR Code" at bounding box center [319, 181] width 29 height 10
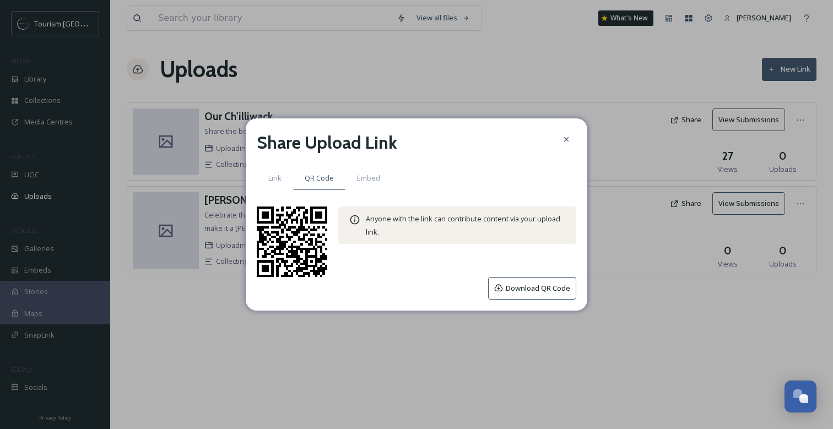
click at [513, 289] on button "Download QR Code" at bounding box center [532, 288] width 88 height 23
click at [268, 180] on span "Link" at bounding box center [274, 178] width 13 height 10
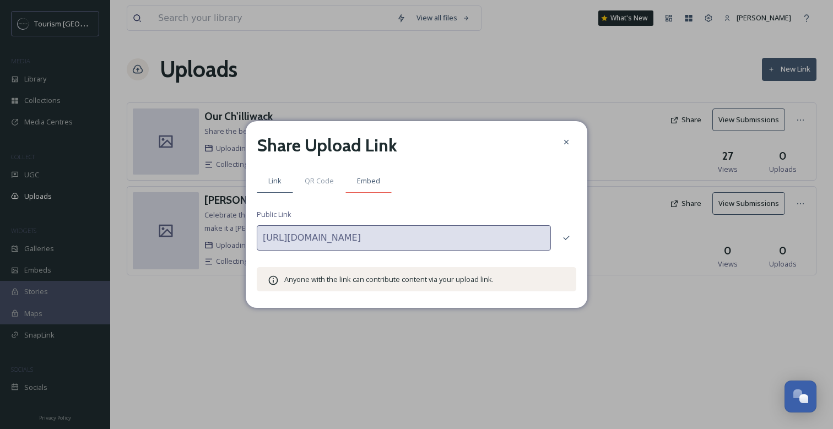
click at [366, 180] on span "Embed" at bounding box center [368, 181] width 23 height 10
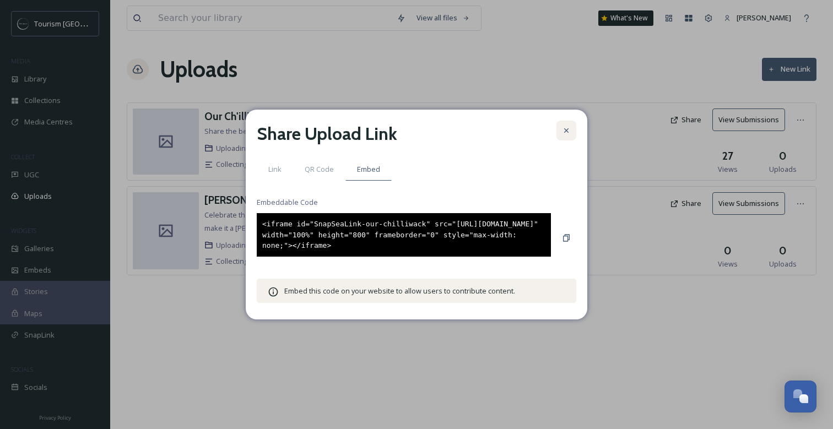
click at [565, 126] on icon at bounding box center [566, 130] width 9 height 9
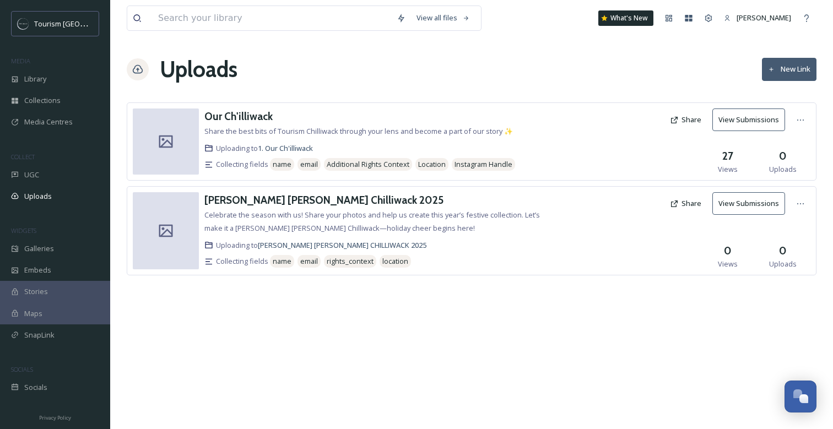
click at [386, 340] on div "View all files What's New [PERSON_NAME] Uploads New Link Our Ch'illiwack Share …" at bounding box center [471, 214] width 723 height 429
click at [795, 206] on div at bounding box center [801, 204] width 20 height 20
click at [785, 226] on span "View Link" at bounding box center [789, 228] width 31 height 10
click at [776, 253] on span "Edit" at bounding box center [780, 249] width 12 height 10
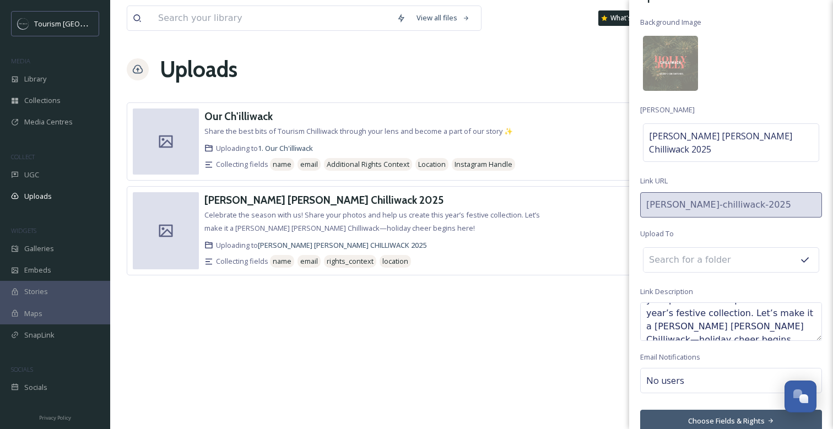
scroll to position [40, 0]
drag, startPoint x: 771, startPoint y: 304, endPoint x: 793, endPoint y: 304, distance: 22.6
click at [793, 304] on textarea "Celebrate the season with us! Share your photos and help us create this year’s …" at bounding box center [731, 321] width 182 height 39
type textarea "Celebrate the season with us! Share your photos and help us create this year’s …"
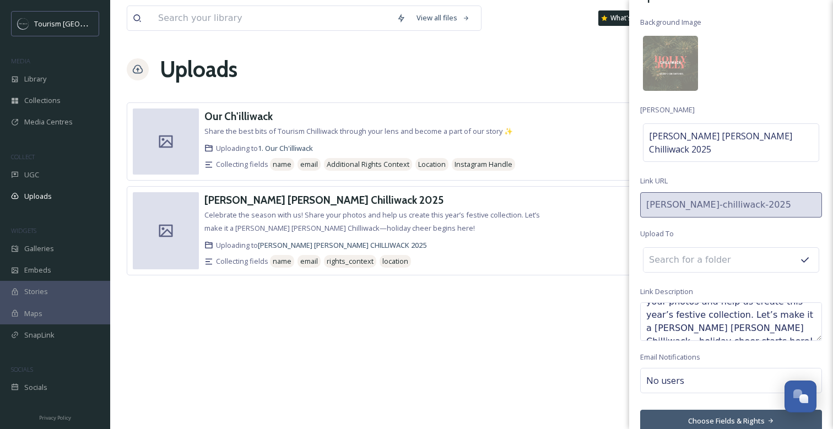
click at [711, 412] on button "Choose Fields & Rights" at bounding box center [731, 421] width 182 height 23
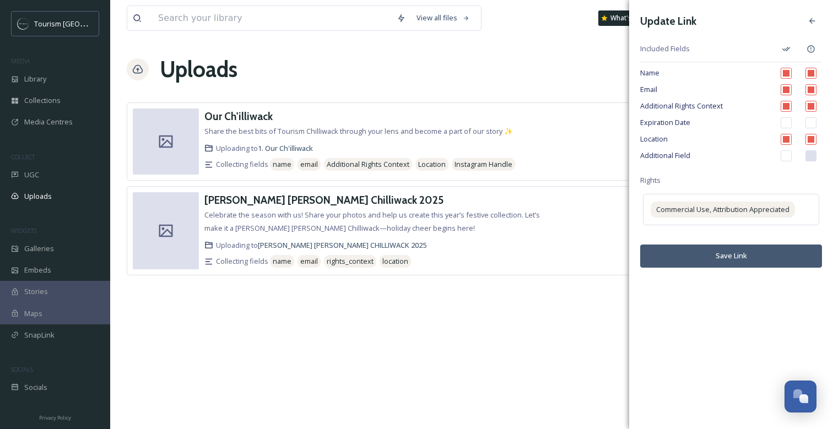
click at [734, 257] on button "Save Link" at bounding box center [731, 256] width 182 height 23
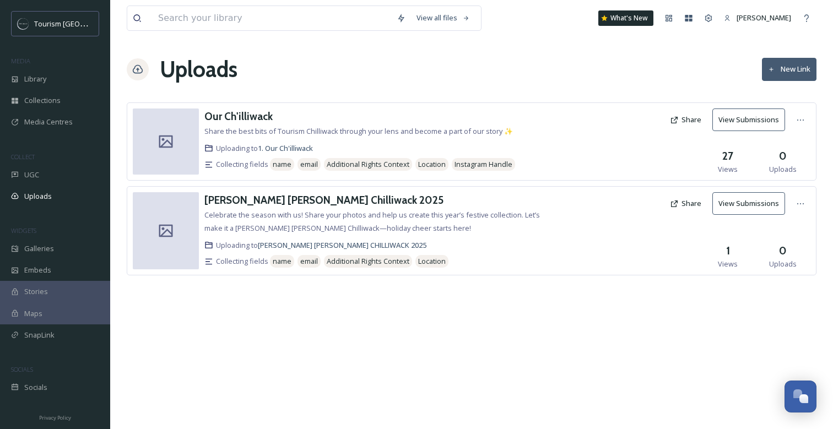
click at [678, 202] on icon at bounding box center [674, 204] width 7 height 7
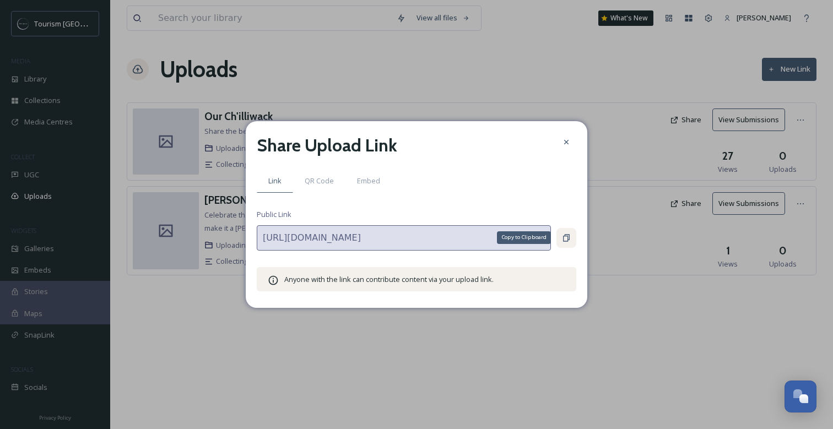
click at [566, 239] on icon at bounding box center [566, 238] width 9 height 9
click at [565, 137] on div at bounding box center [566, 142] width 20 height 20
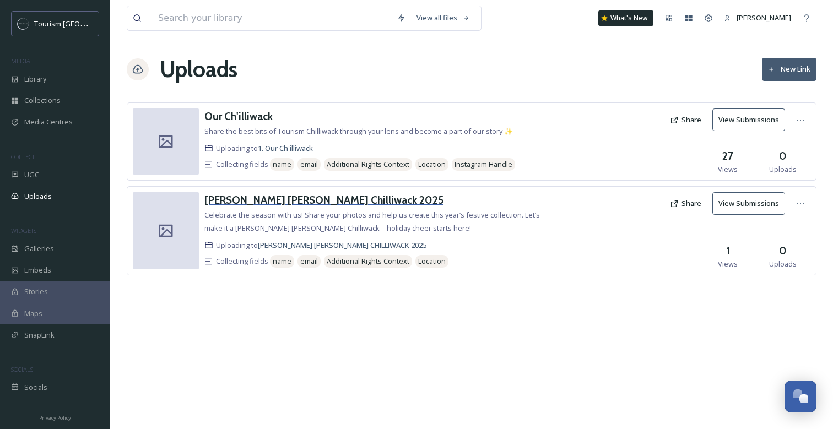
click at [272, 201] on h3 "[PERSON_NAME] [PERSON_NAME] Chilliwack 2025" at bounding box center [323, 199] width 239 height 13
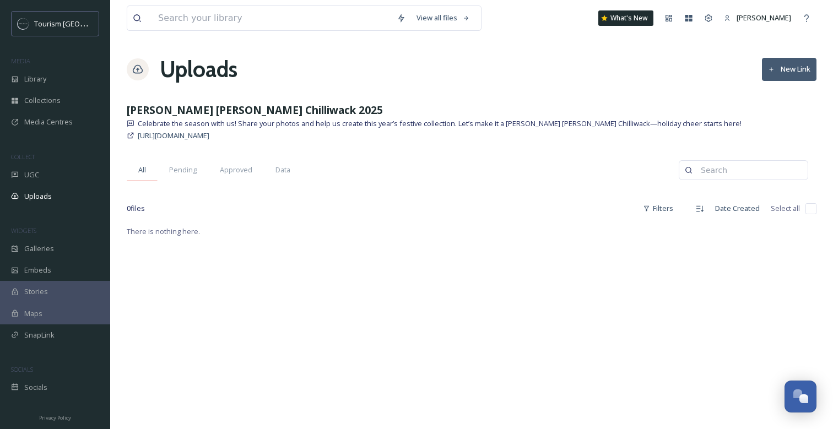
click at [140, 173] on span "All" at bounding box center [142, 170] width 8 height 10
click at [181, 69] on h1 "Uploads" at bounding box center [199, 69] width 78 height 33
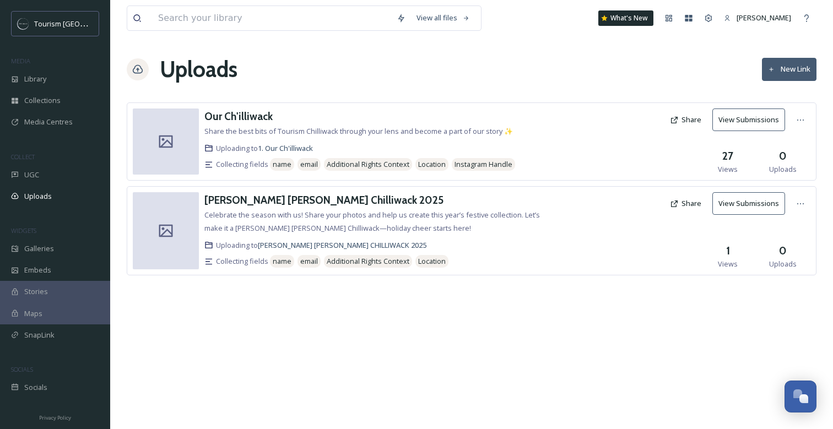
click at [763, 120] on button "View Submissions" at bounding box center [748, 120] width 73 height 23
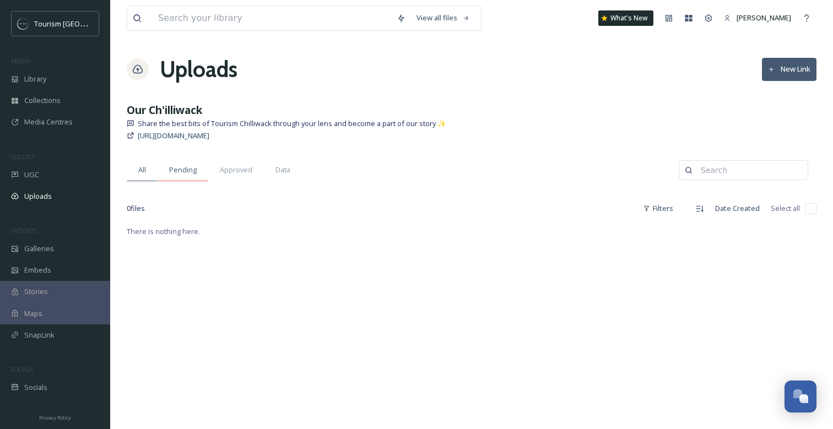
click at [198, 169] on div "Pending" at bounding box center [183, 170] width 51 height 23
click at [236, 169] on span "Approved" at bounding box center [236, 170] width 33 height 10
click at [139, 170] on span "All" at bounding box center [142, 170] width 8 height 10
click at [191, 77] on h1 "Uploads" at bounding box center [199, 69] width 78 height 33
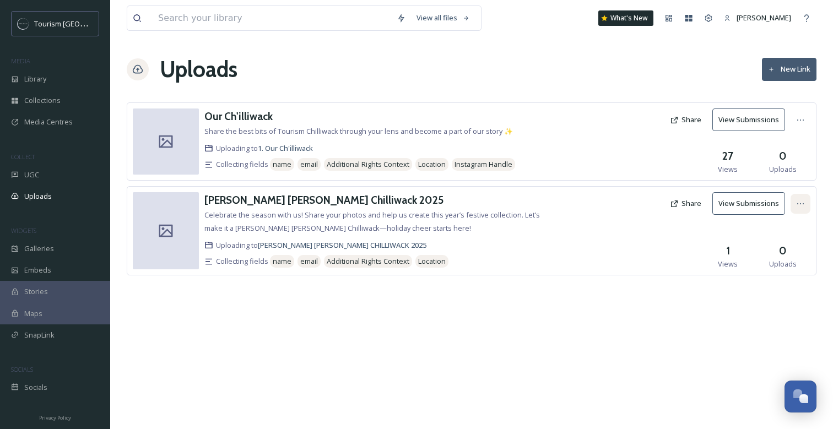
click at [793, 202] on div at bounding box center [801, 204] width 20 height 20
click at [785, 232] on span "View Link" at bounding box center [789, 228] width 31 height 10
click at [513, 301] on div "Our Ch'illiwack Share the best bits of Tourism Chilliwack through your lens and…" at bounding box center [472, 205] width 690 height 206
click at [799, 202] on icon at bounding box center [800, 203] width 9 height 9
click at [789, 248] on div "Edit" at bounding box center [789, 249] width 42 height 21
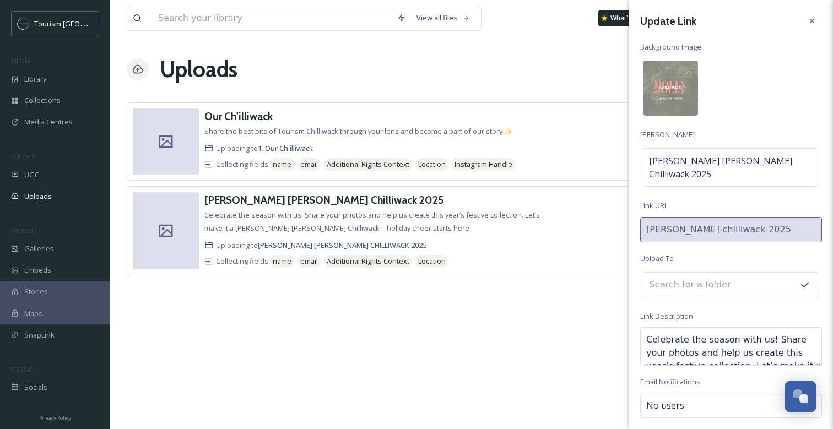
scroll to position [25, 0]
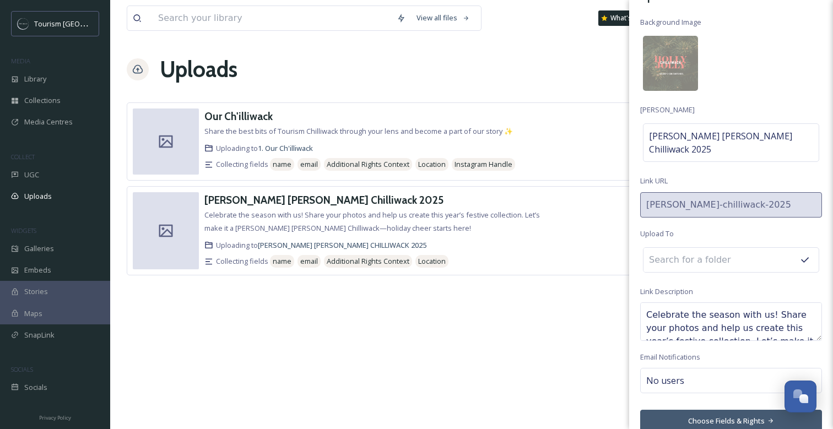
click at [703, 410] on button "Choose Fields & Rights" at bounding box center [731, 421] width 182 height 23
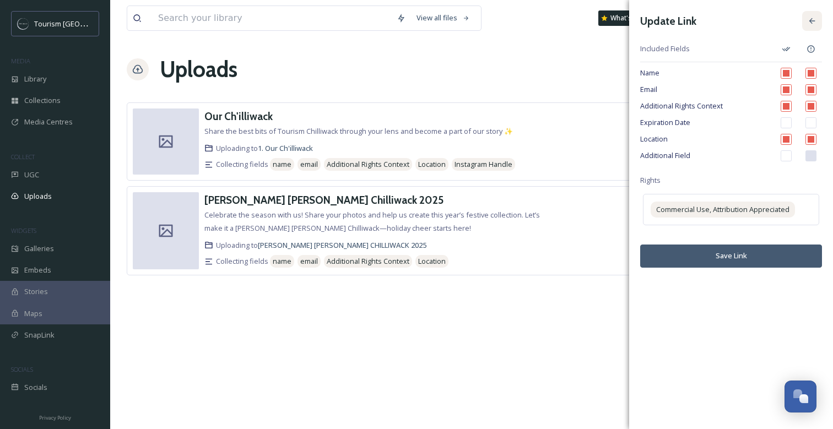
click at [812, 21] on icon at bounding box center [812, 21] width 9 height 9
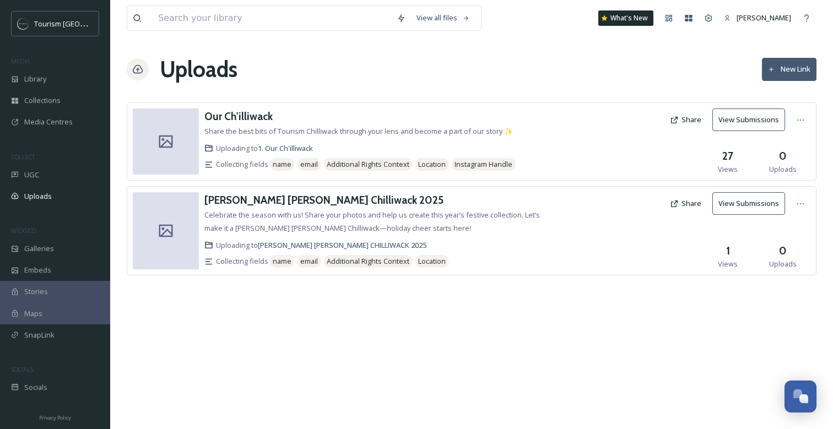
click at [574, 270] on div "[PERSON_NAME] [PERSON_NAME] Chilliwack 2025 Celebrate the season with us! Share…" at bounding box center [472, 230] width 690 height 89
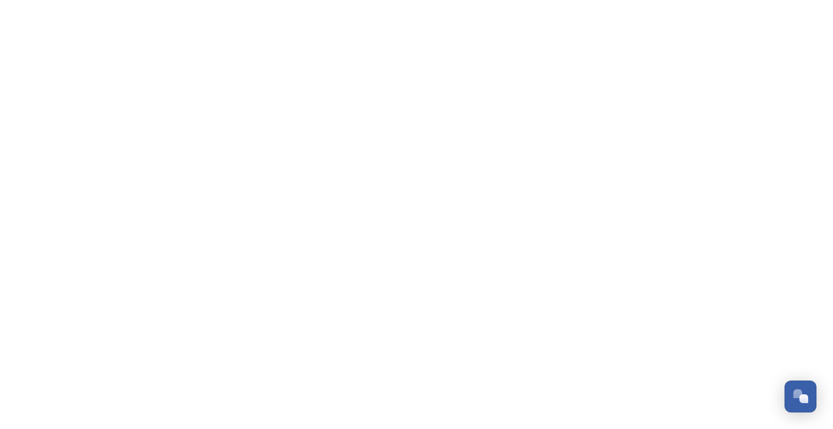
scroll to position [169, 0]
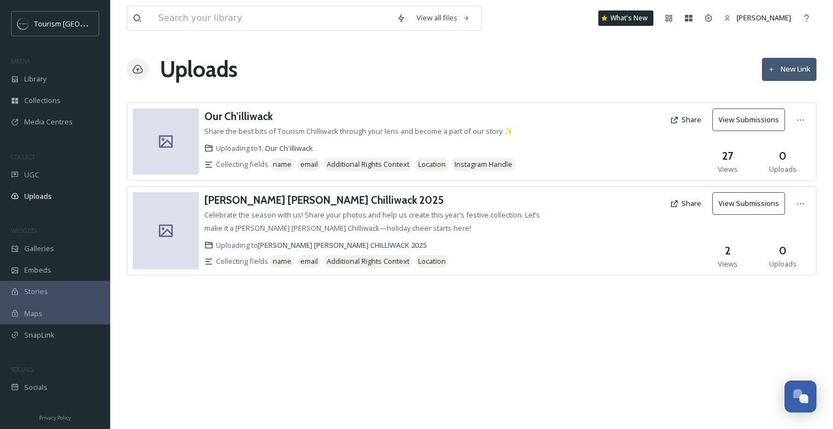
click at [175, 150] on div at bounding box center [166, 142] width 66 height 66
click at [797, 208] on div at bounding box center [801, 204] width 20 height 20
click at [784, 247] on span "Edit" at bounding box center [780, 249] width 12 height 10
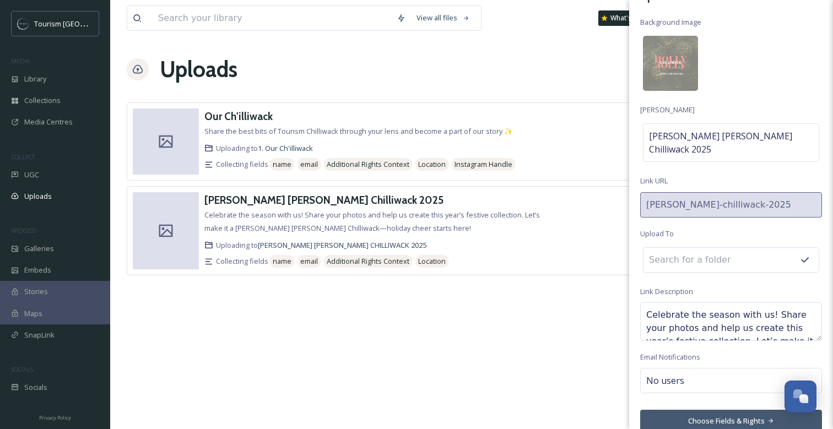
scroll to position [0, 0]
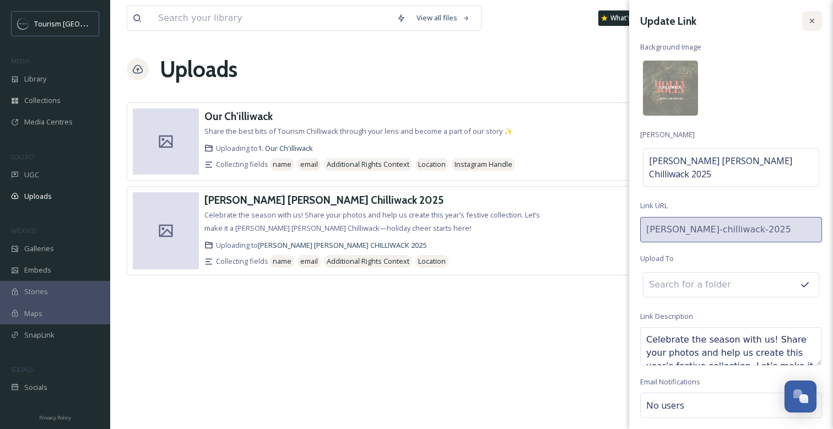
click at [809, 23] on icon at bounding box center [812, 21] width 9 height 9
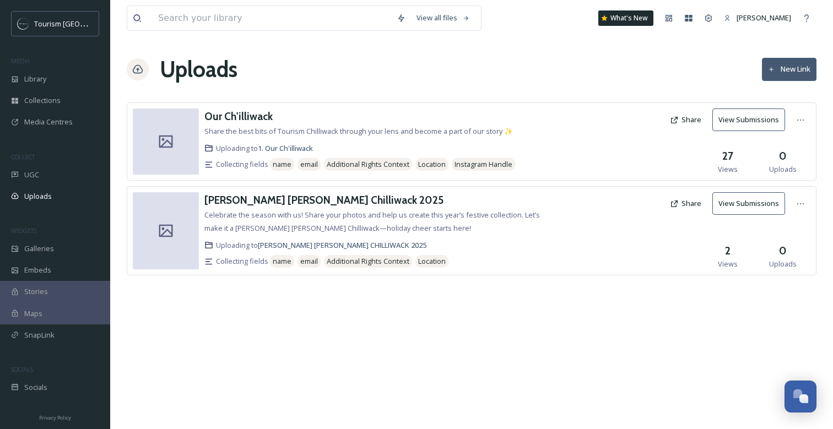
click at [444, 311] on div "View all files What's New Tori Hackett Uploads New Link Our Ch'illiwack Share t…" at bounding box center [471, 214] width 723 height 429
click at [206, 149] on icon at bounding box center [208, 148] width 9 height 9
